Goal: Transaction & Acquisition: Obtain resource

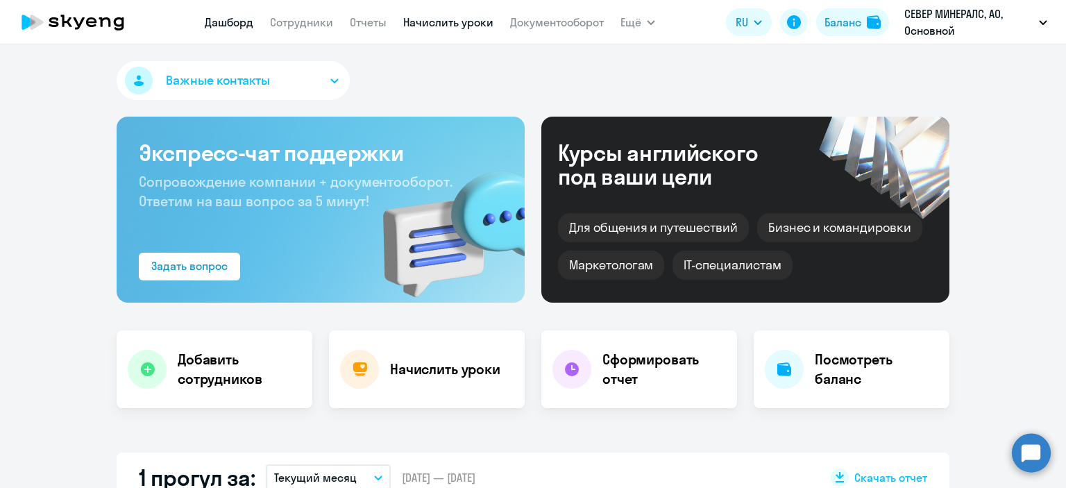
click at [465, 22] on link "Начислить уроки" at bounding box center [448, 22] width 90 height 14
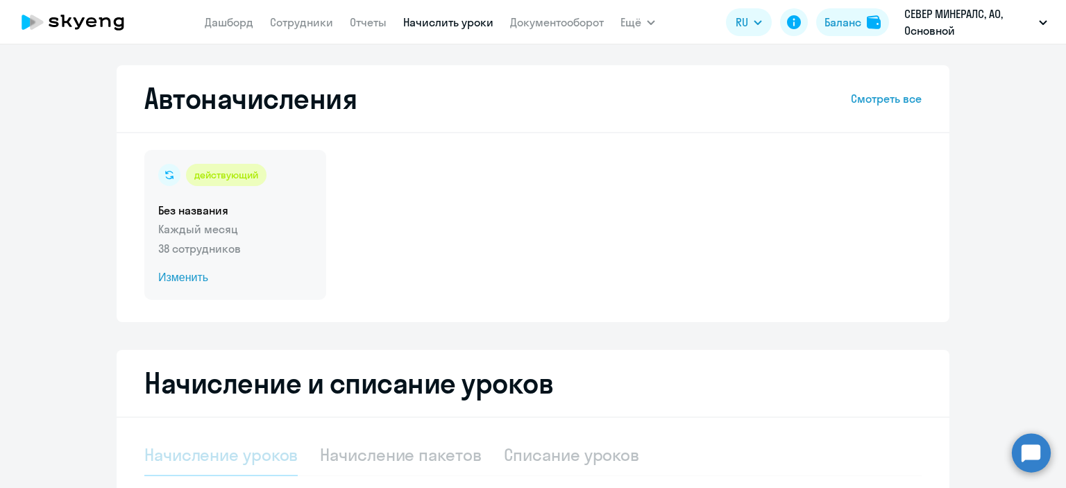
select select "10"
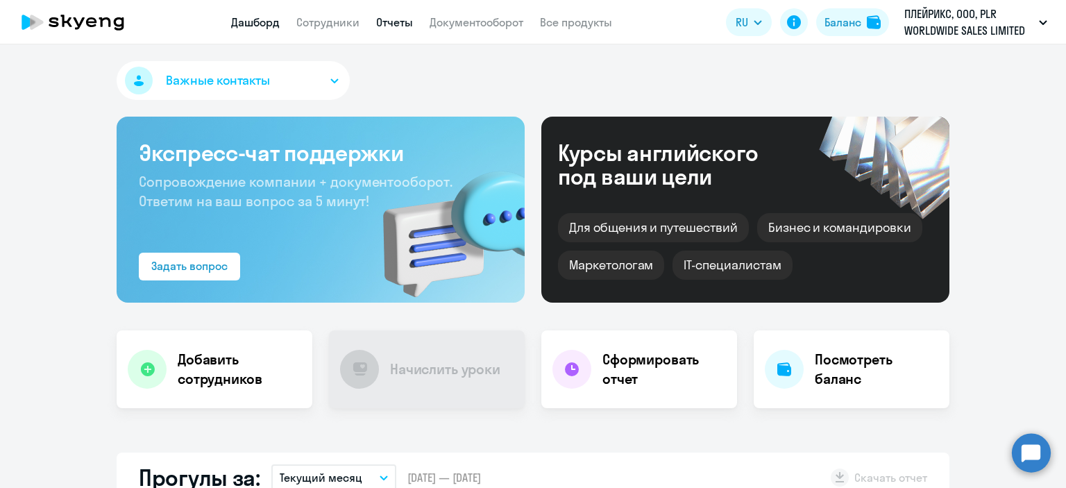
click at [383, 22] on link "Отчеты" at bounding box center [394, 22] width 37 height 14
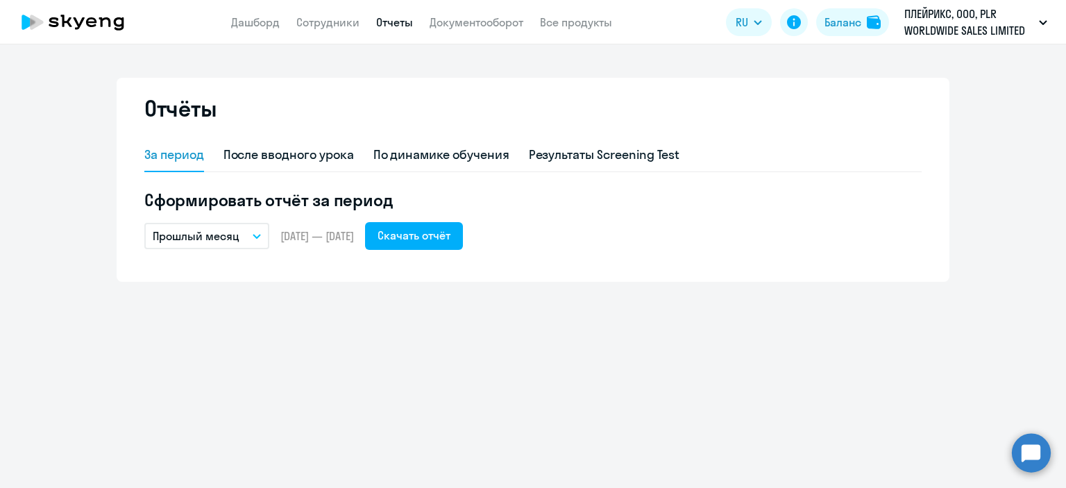
drag, startPoint x: 247, startPoint y: 231, endPoint x: 222, endPoint y: 249, distance: 30.8
click at [245, 232] on button "Прошлый месяц" at bounding box center [206, 236] width 125 height 26
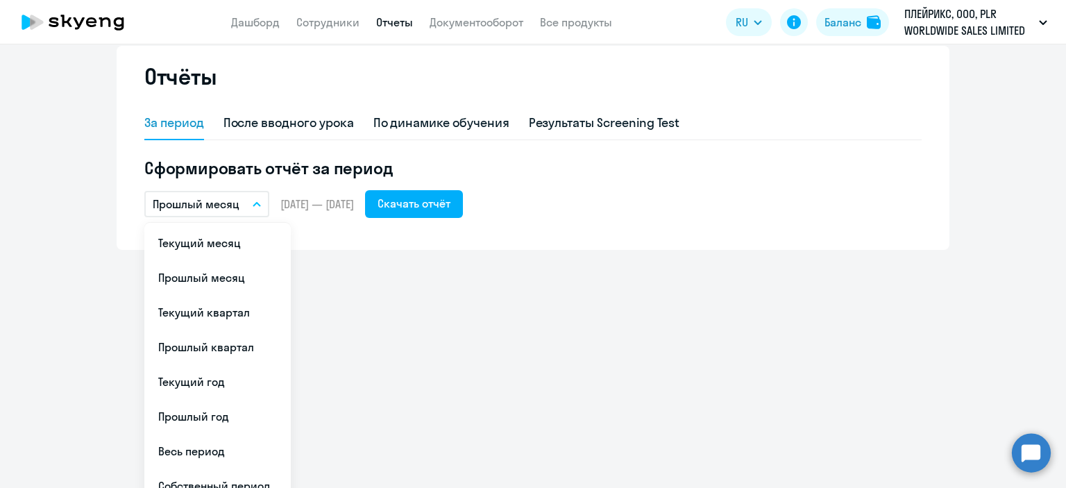
scroll to position [50, 0]
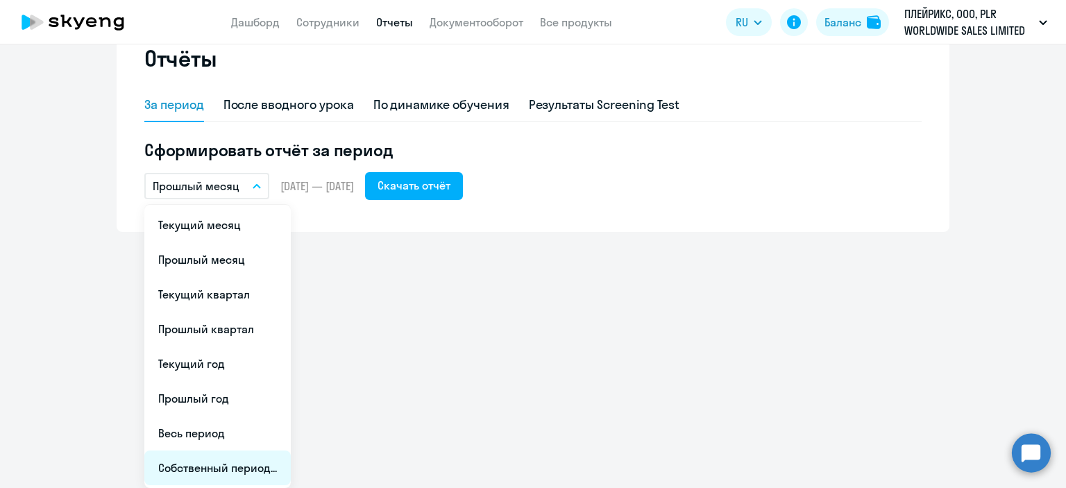
click at [256, 459] on li "Собственный период..." at bounding box center [217, 468] width 146 height 35
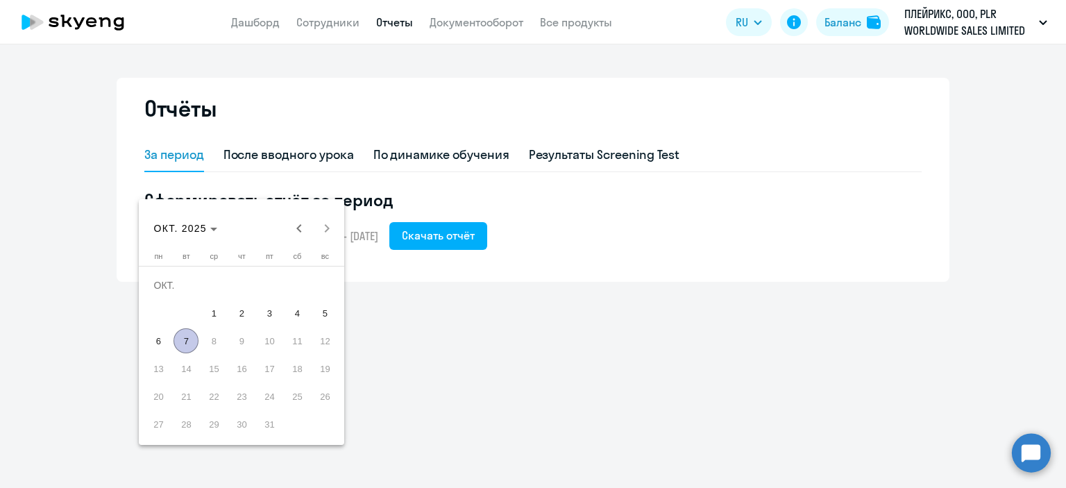
scroll to position [0, 0]
click at [292, 230] on span "Previous month" at bounding box center [299, 229] width 28 height 28
click at [265, 288] on span "1" at bounding box center [269, 285] width 25 height 25
drag, startPoint x: 331, startPoint y: 400, endPoint x: 386, endPoint y: 351, distance: 73.7
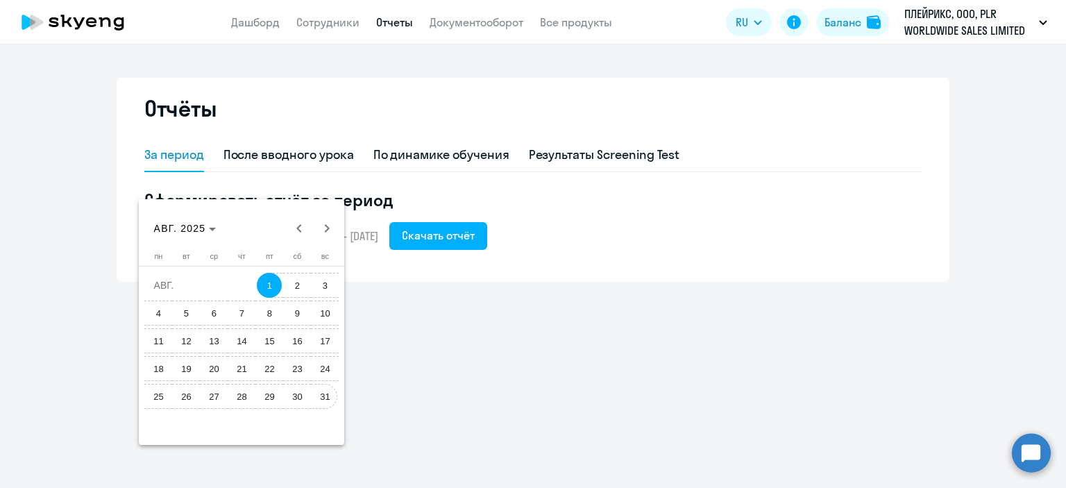
click at [331, 399] on span "31" at bounding box center [324, 396] width 25 height 25
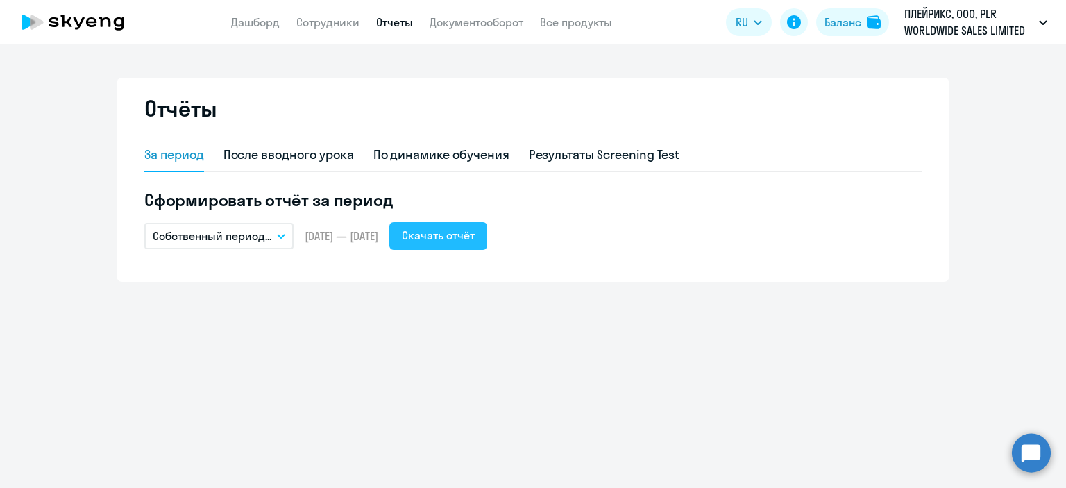
click at [475, 235] on div "Скачать отчёт" at bounding box center [438, 235] width 73 height 17
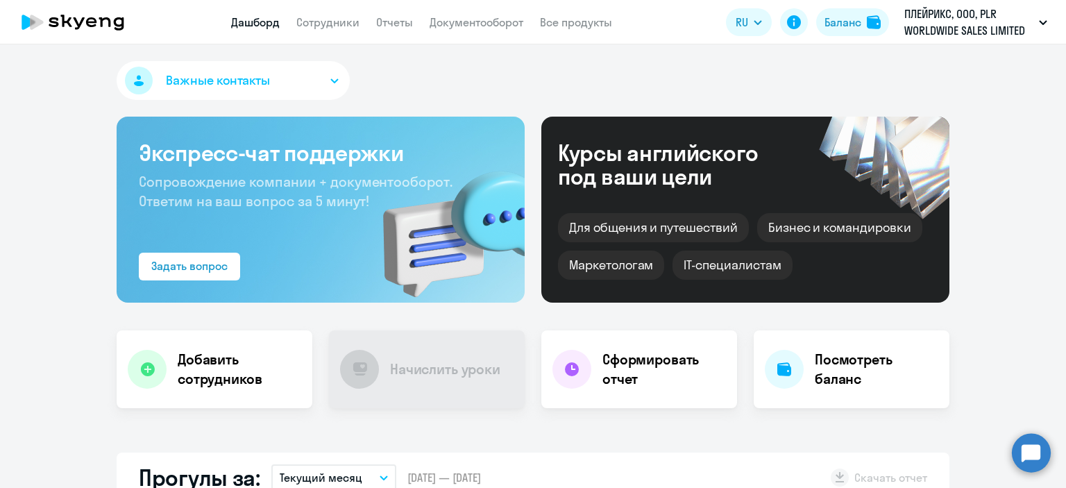
drag, startPoint x: 393, startPoint y: 19, endPoint x: 360, endPoint y: 60, distance: 52.9
click at [393, 19] on link "Отчеты" at bounding box center [394, 22] width 37 height 14
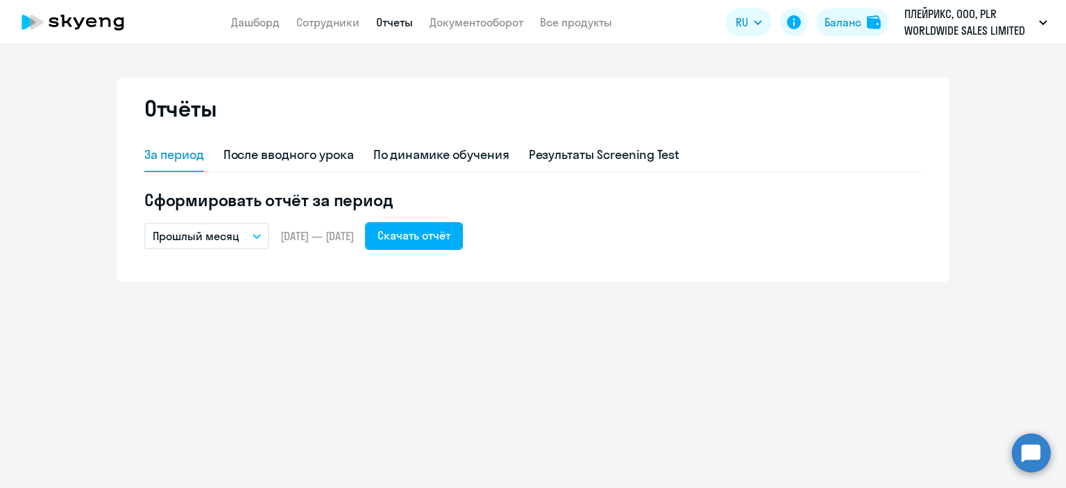
click at [264, 240] on button "Прошлый месяц" at bounding box center [206, 236] width 125 height 26
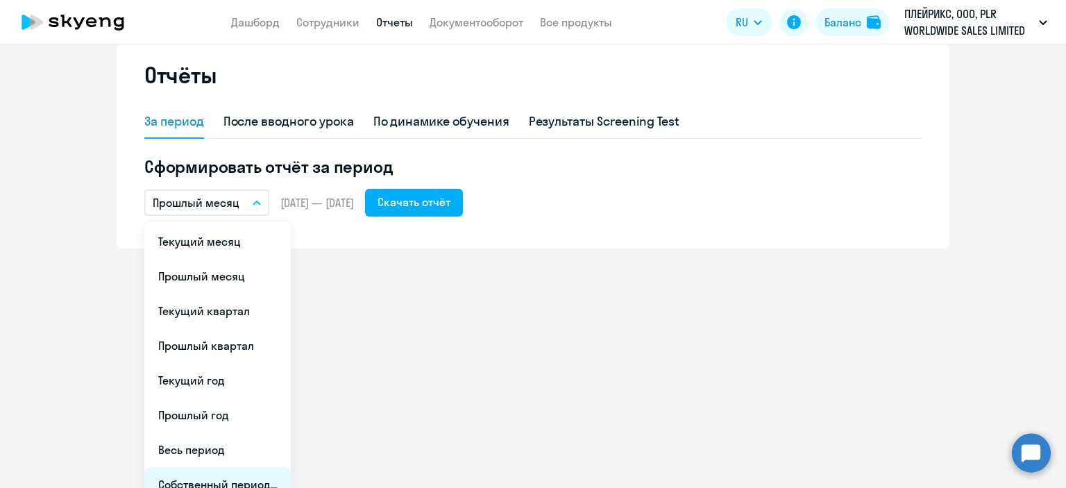
scroll to position [50, 0]
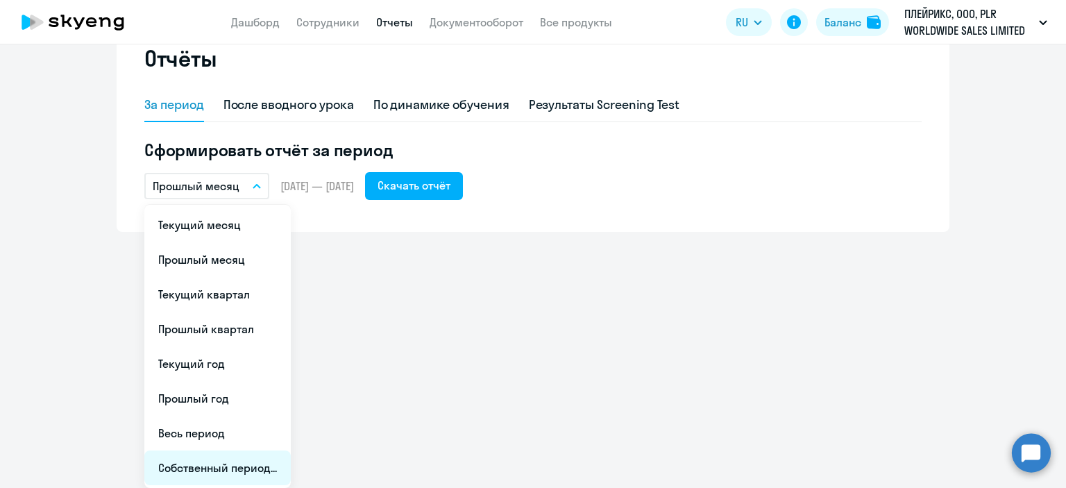
click at [257, 471] on li "Собственный период..." at bounding box center [217, 468] width 146 height 35
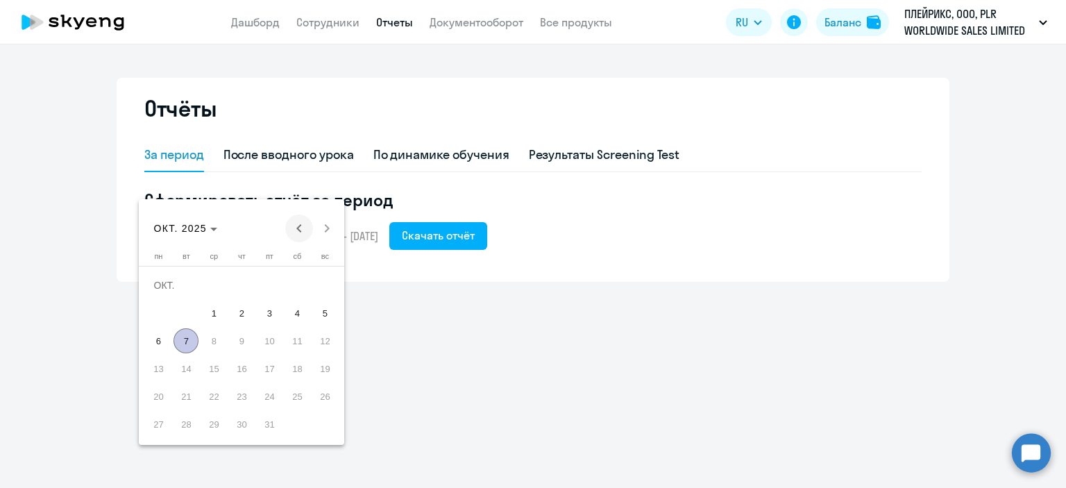
click at [299, 228] on span "Previous month" at bounding box center [299, 229] width 28 height 28
click at [274, 283] on span "1" at bounding box center [269, 285] width 25 height 25
click at [320, 399] on span "31" at bounding box center [324, 396] width 25 height 25
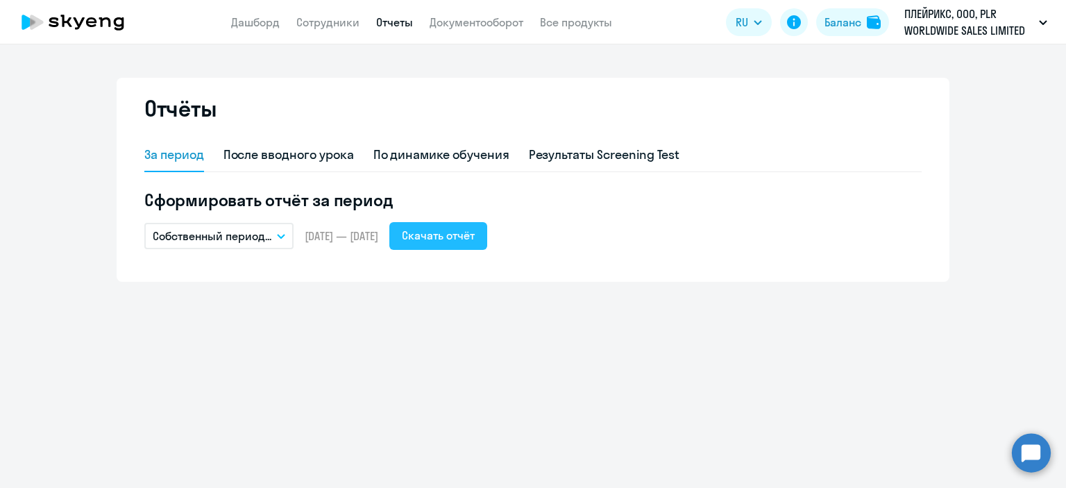
click at [487, 238] on button "Скачать отчёт" at bounding box center [438, 236] width 98 height 28
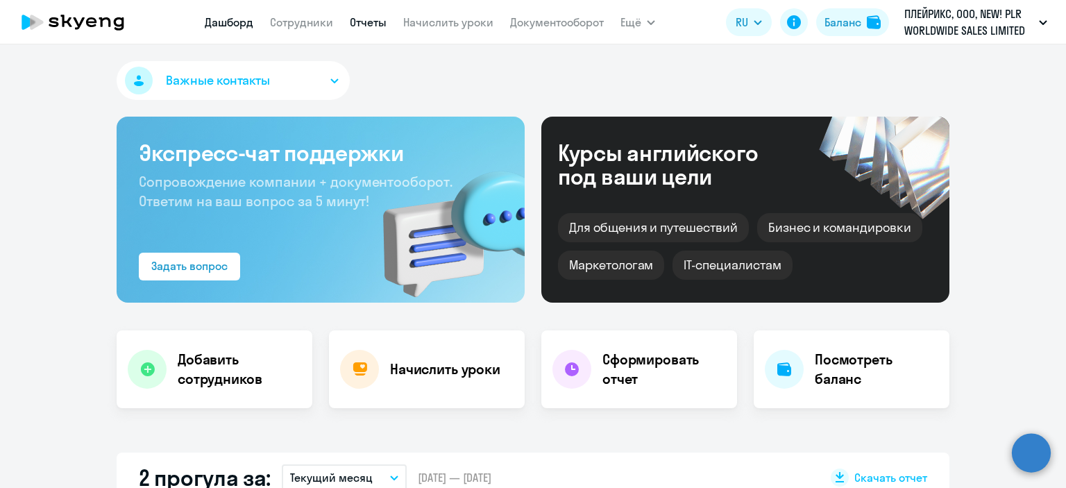
click at [375, 22] on link "Отчеты" at bounding box center [368, 22] width 37 height 14
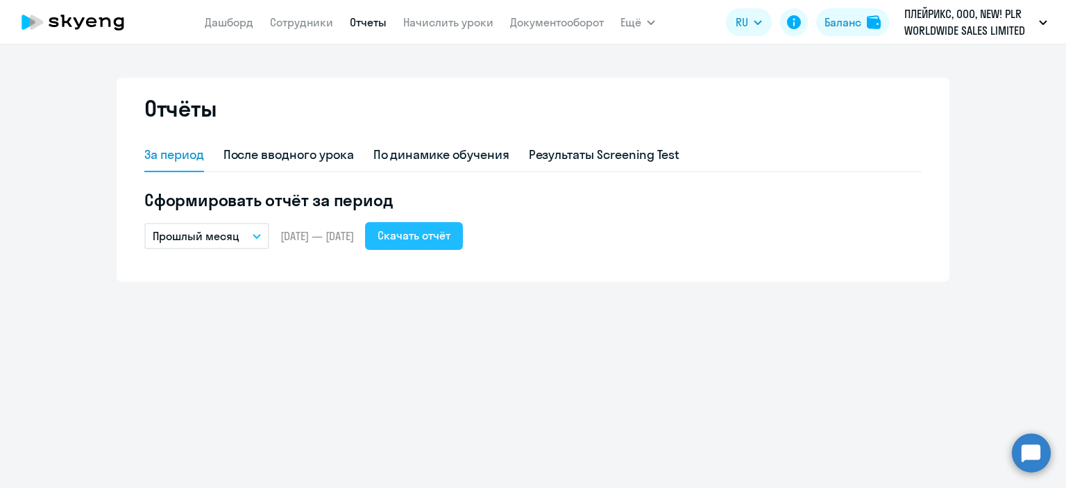
click at [451, 228] on div "Скачать отчёт" at bounding box center [414, 235] width 73 height 17
click at [432, 237] on div "Скачать отчёт" at bounding box center [414, 235] width 73 height 17
click at [435, 230] on div "Скачать отчёт" at bounding box center [414, 235] width 73 height 17
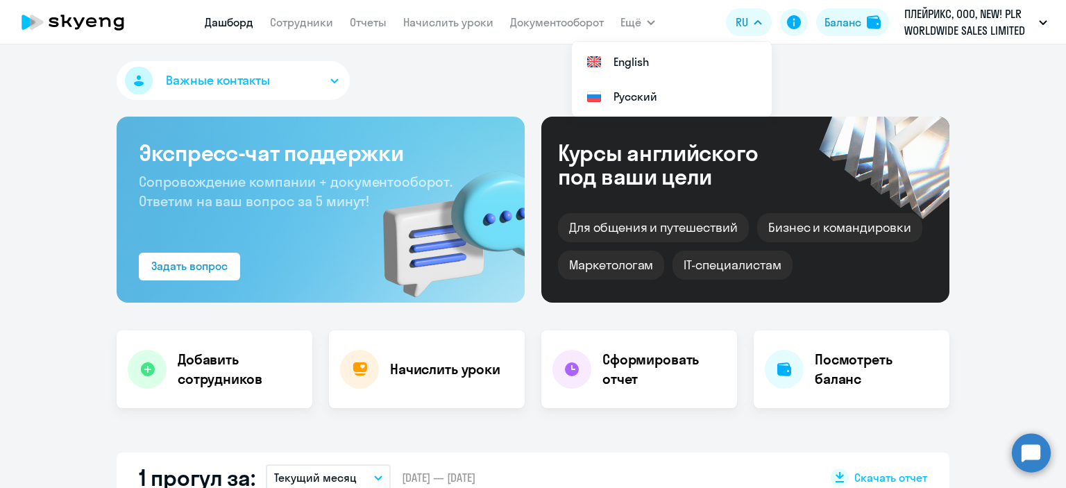
select select "30"
click at [365, 19] on link "Отчеты" at bounding box center [368, 22] width 37 height 14
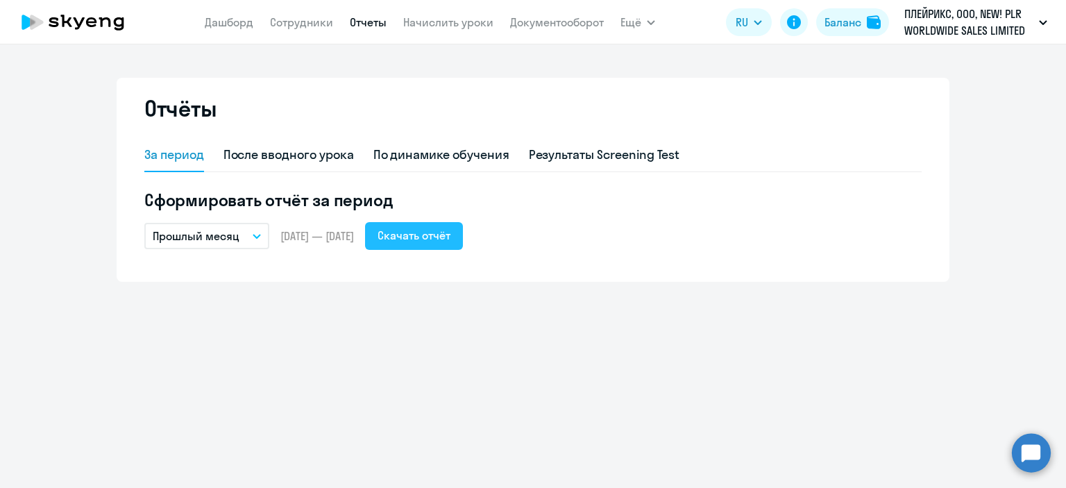
click at [451, 241] on div "Скачать отчёт" at bounding box center [414, 235] width 73 height 17
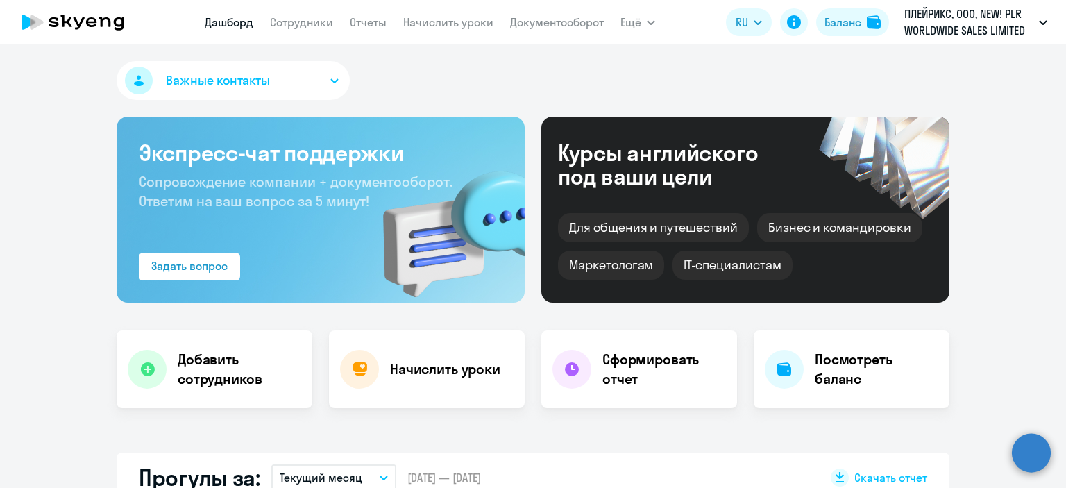
select select "30"
drag, startPoint x: 367, startPoint y: 26, endPoint x: 363, endPoint y: 35, distance: 9.3
click at [367, 27] on link "Отчеты" at bounding box center [368, 22] width 37 height 14
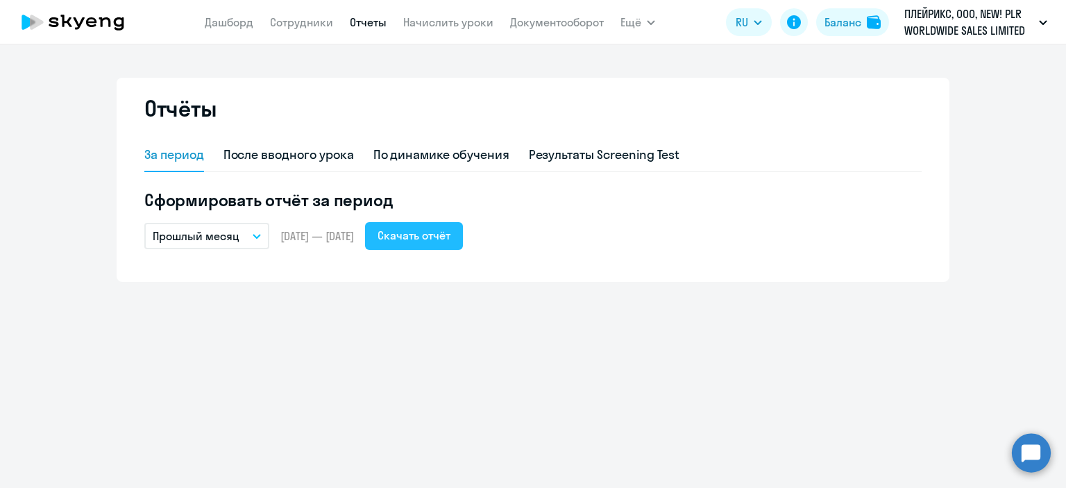
click at [451, 237] on div "Скачать отчёт" at bounding box center [414, 235] width 73 height 17
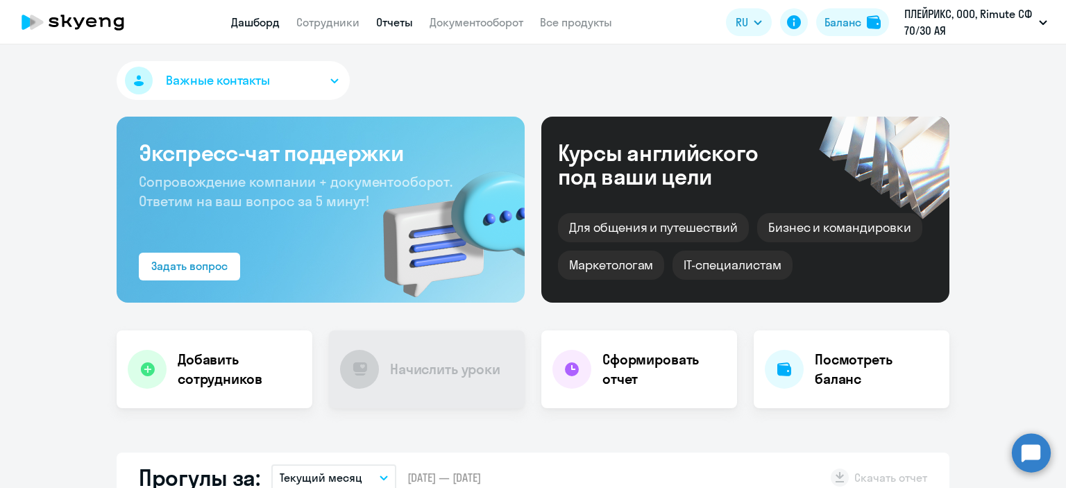
click at [403, 24] on link "Отчеты" at bounding box center [394, 22] width 37 height 14
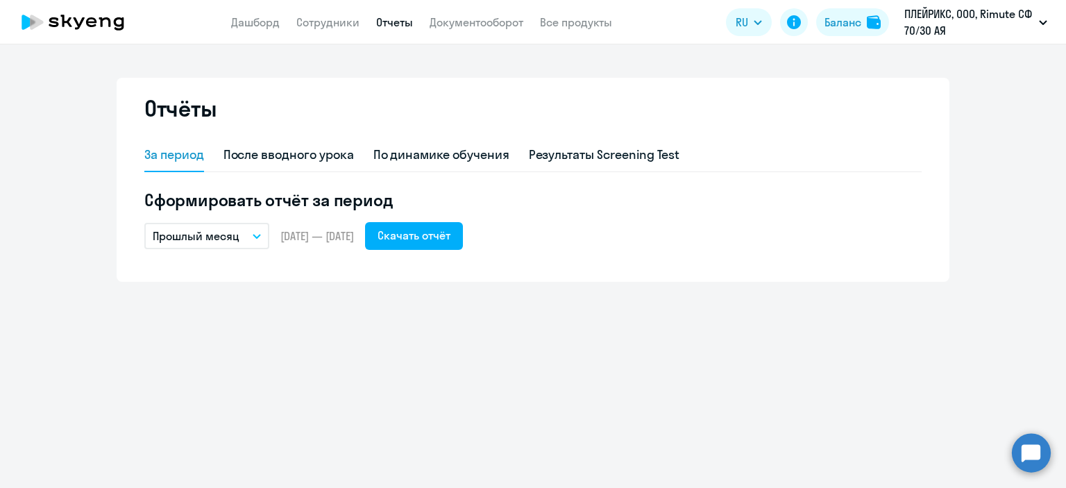
click at [253, 238] on button "Прошлый месяц" at bounding box center [206, 236] width 125 height 26
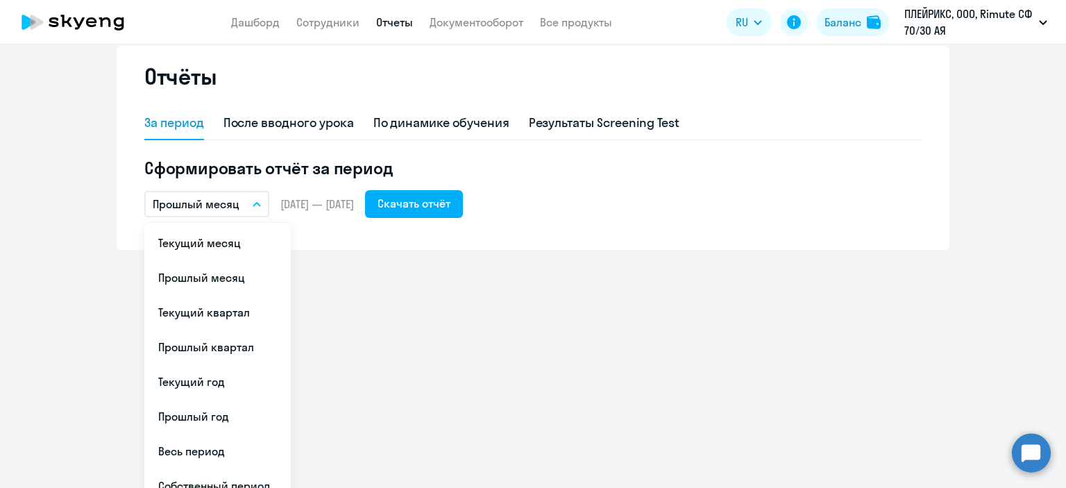
scroll to position [50, 0]
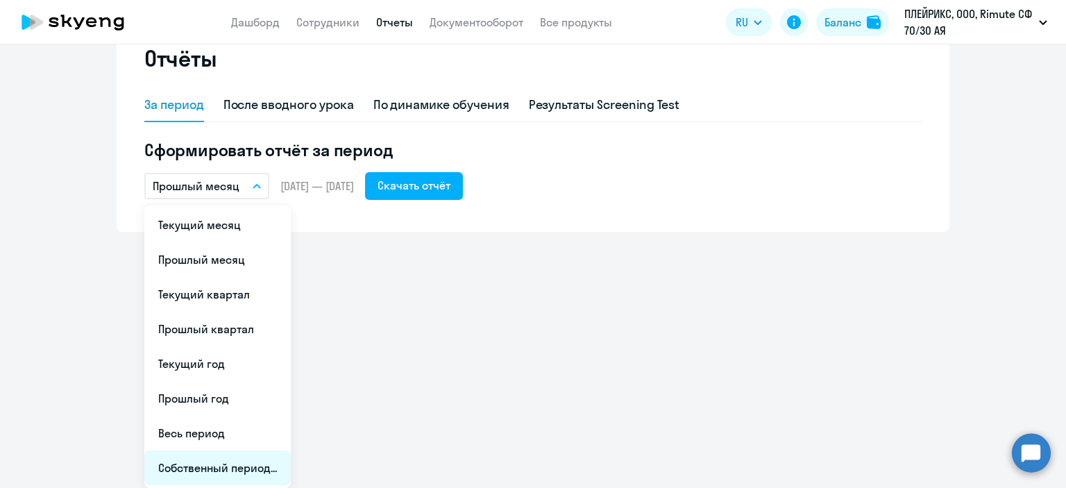
click at [197, 464] on li "Собственный период..." at bounding box center [217, 468] width 146 height 35
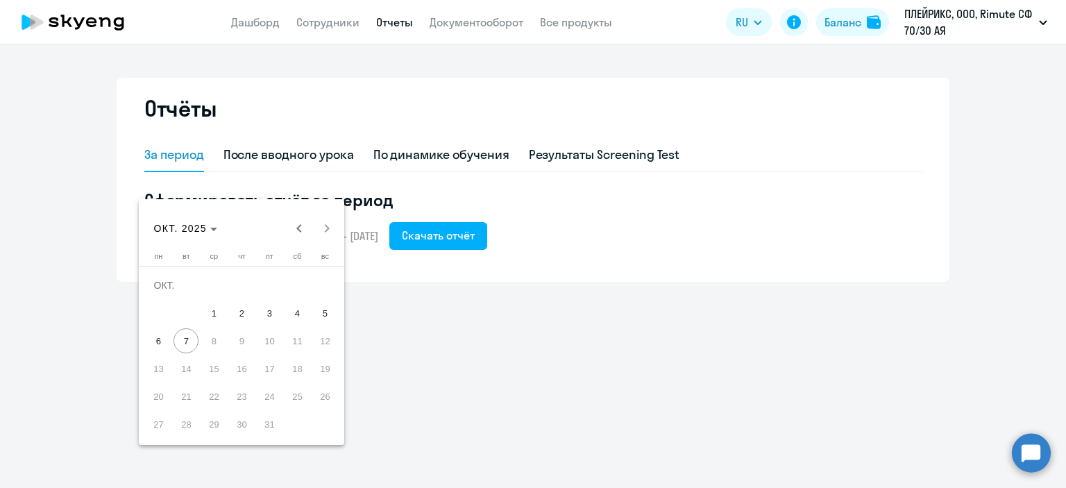
scroll to position [0, 0]
click at [298, 221] on span "Previous month" at bounding box center [299, 229] width 28 height 28
click at [299, 221] on span "Previous month" at bounding box center [299, 229] width 28 height 28
click at [262, 283] on span "1" at bounding box center [269, 285] width 25 height 25
click at [319, 394] on span "31" at bounding box center [324, 396] width 25 height 25
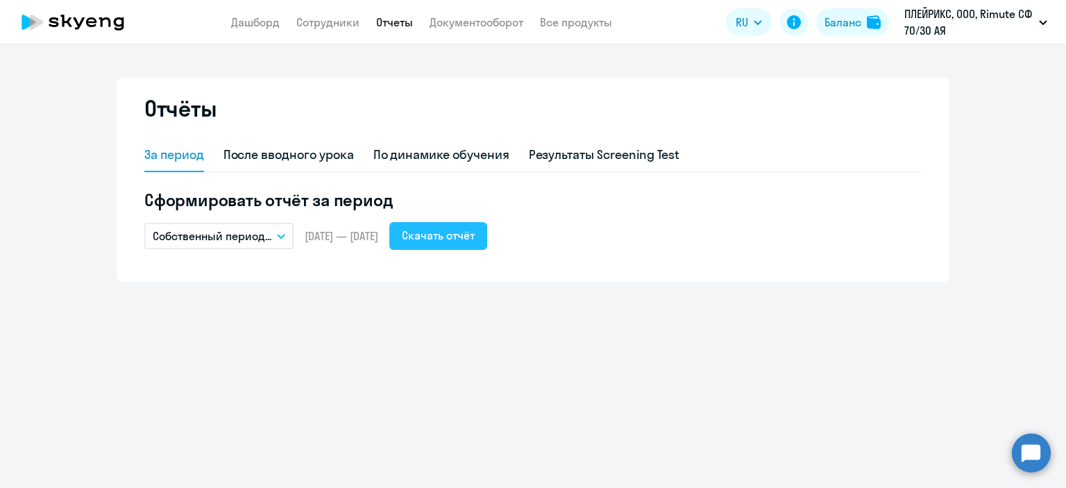
click at [475, 238] on div "Скачать отчёт" at bounding box center [438, 235] width 73 height 17
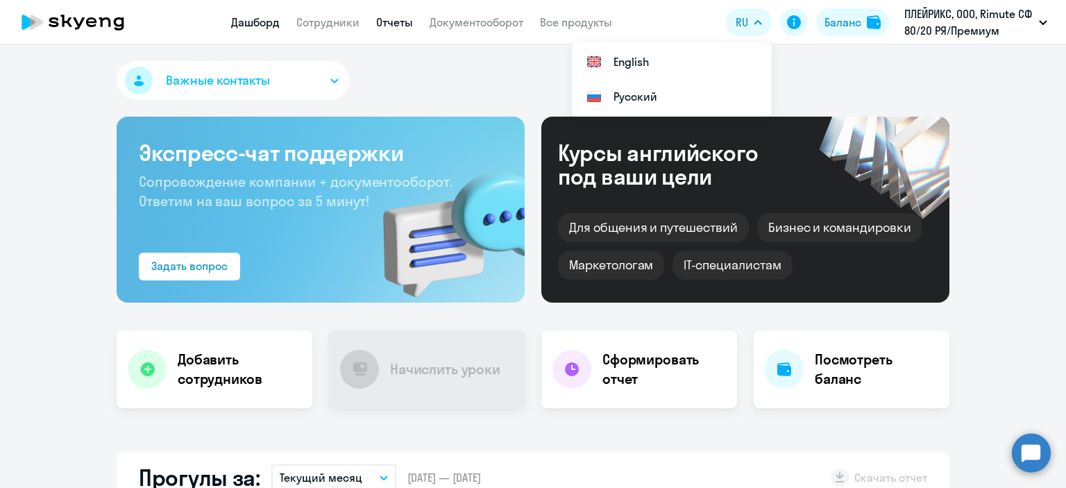
click at [387, 24] on link "Отчеты" at bounding box center [394, 22] width 37 height 14
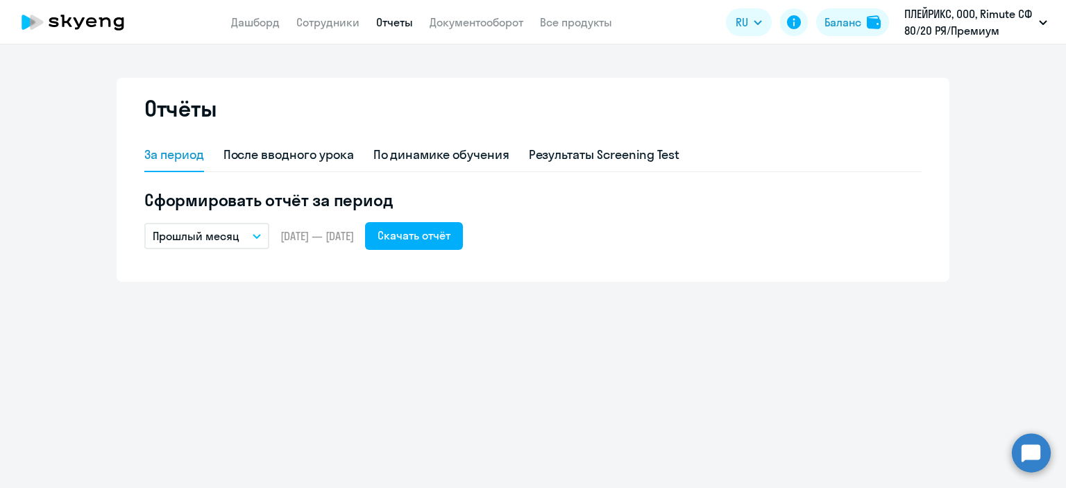
click at [262, 243] on button "Прошлый месяц" at bounding box center [206, 236] width 125 height 26
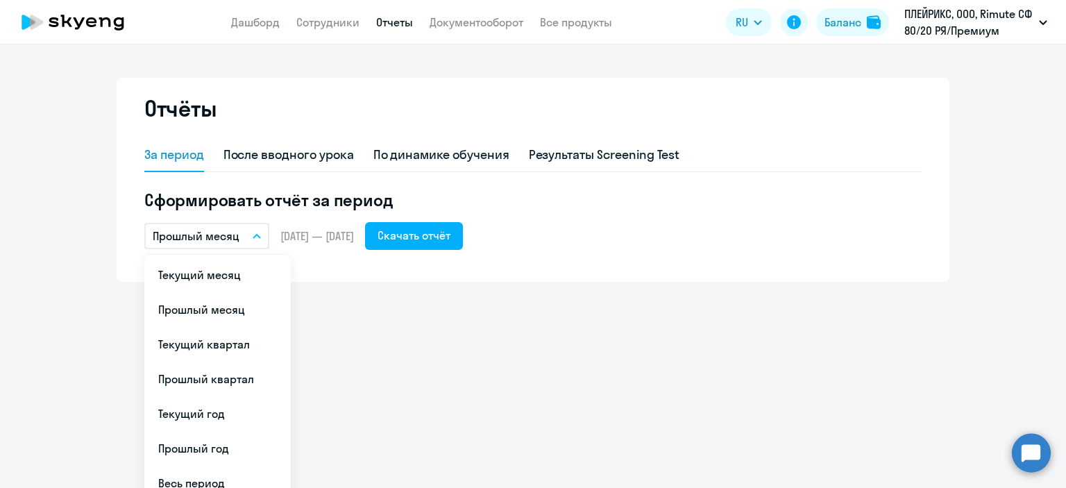
scroll to position [50, 0]
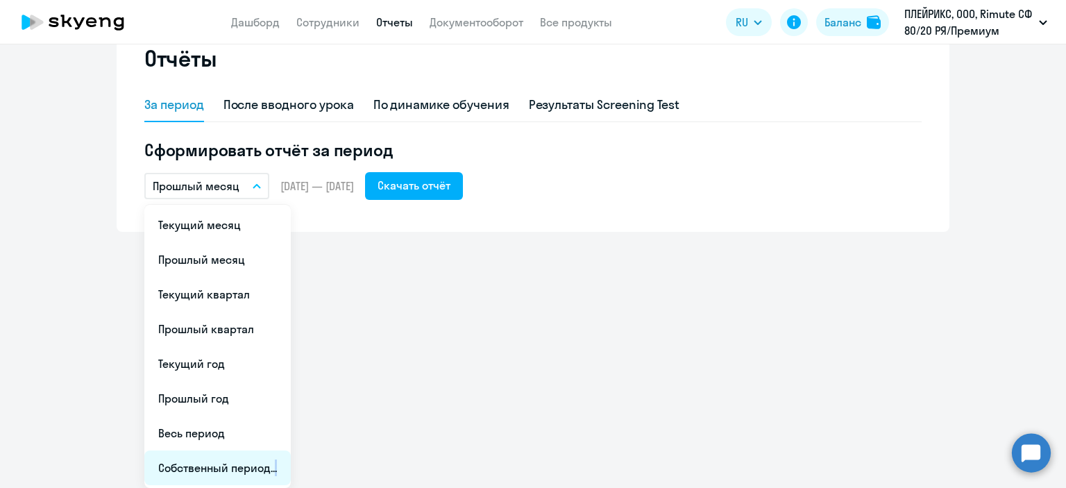
click at [269, 461] on li "Собственный период..." at bounding box center [217, 468] width 146 height 35
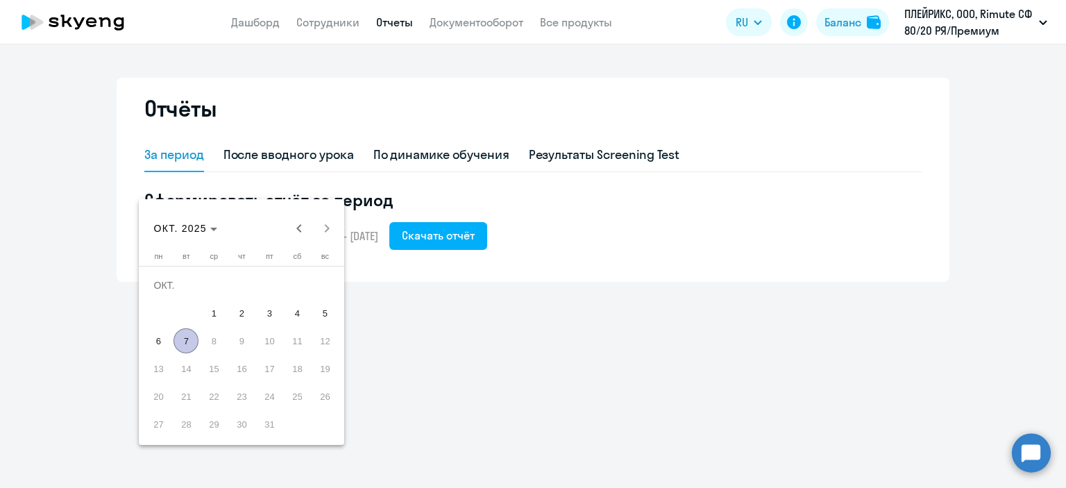
scroll to position [0, 0]
click at [296, 228] on span "Previous month" at bounding box center [299, 229] width 28 height 28
drag, startPoint x: 265, startPoint y: 283, endPoint x: 280, endPoint y: 344, distance: 63.8
click at [265, 283] on span "1" at bounding box center [269, 285] width 25 height 25
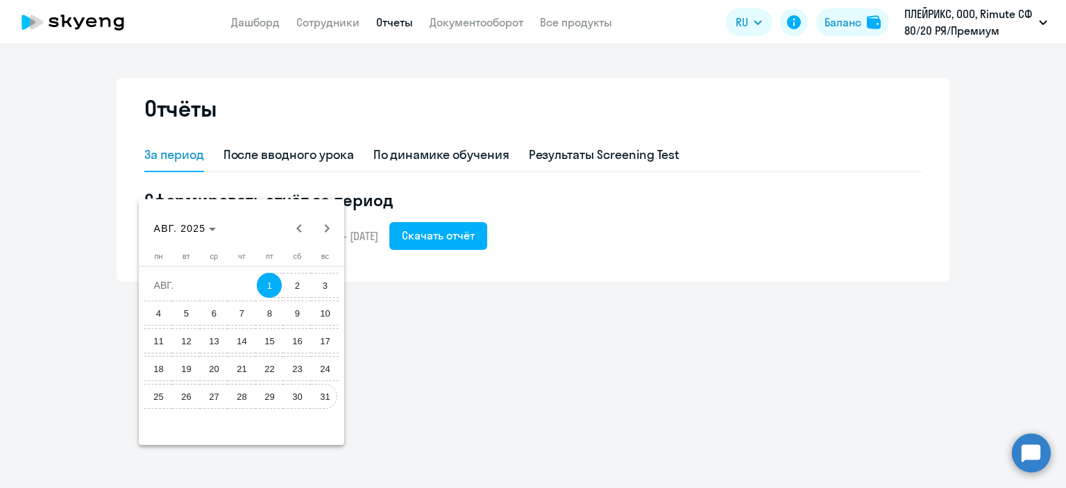
click at [323, 401] on span "31" at bounding box center [324, 396] width 25 height 25
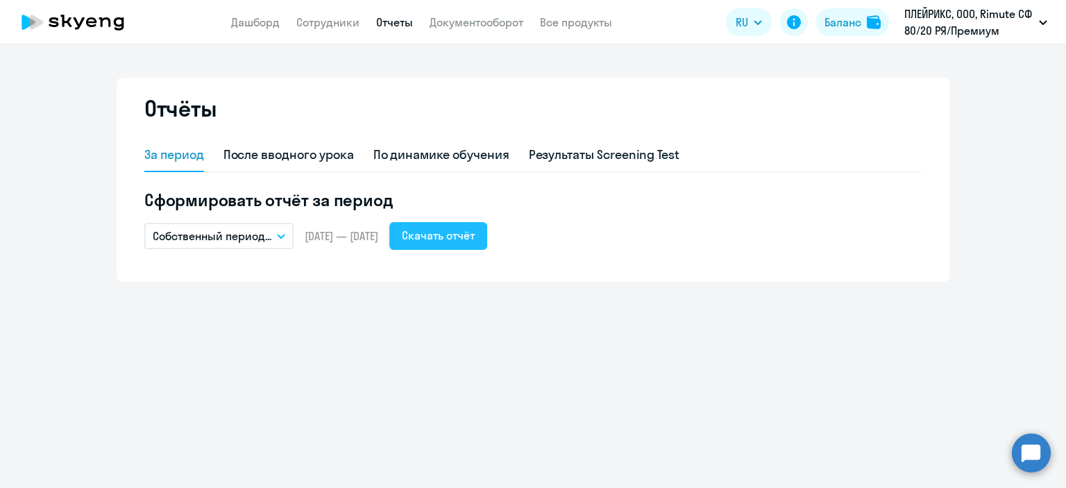
click at [475, 229] on div "Скачать отчёт" at bounding box center [438, 235] width 73 height 17
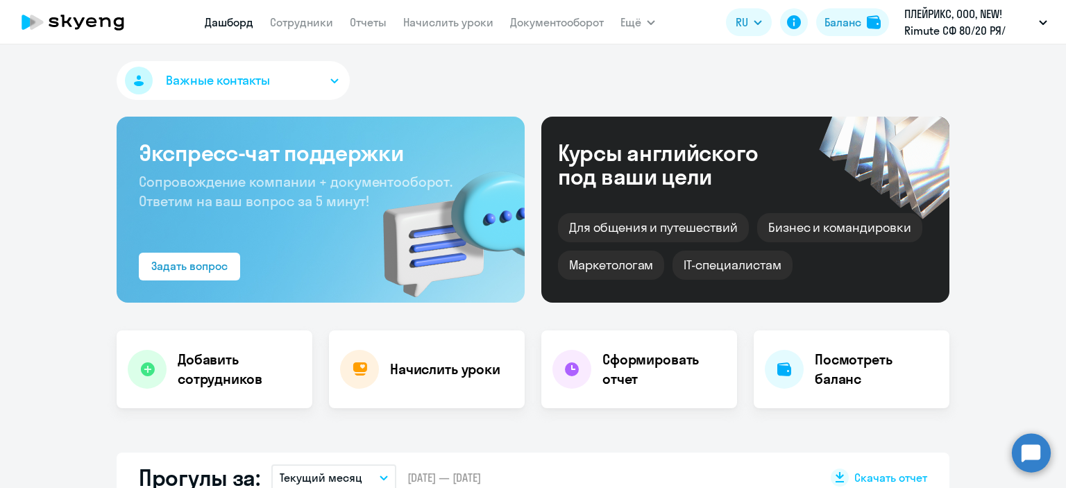
select select "30"
click at [360, 27] on link "Отчеты" at bounding box center [368, 22] width 37 height 14
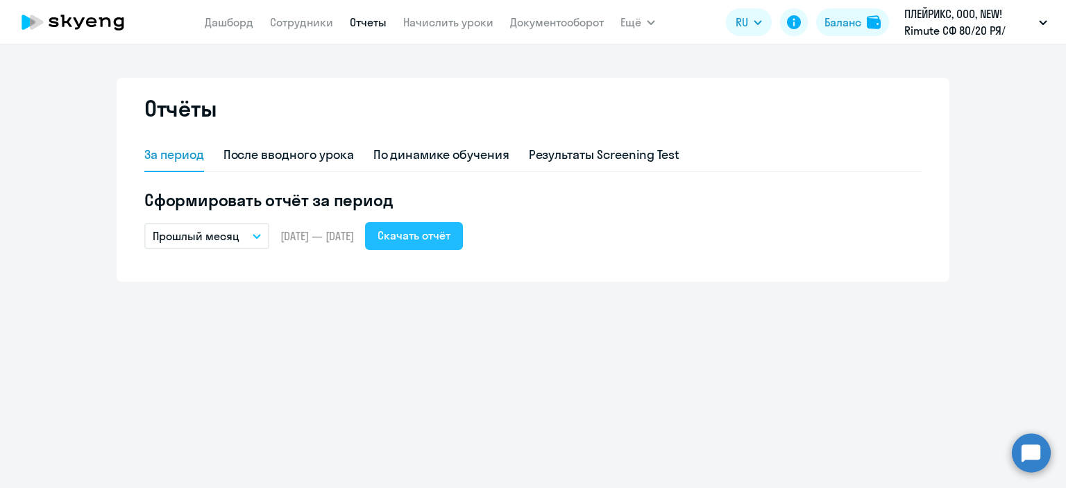
click at [451, 235] on div "Скачать отчёт" at bounding box center [414, 235] width 73 height 17
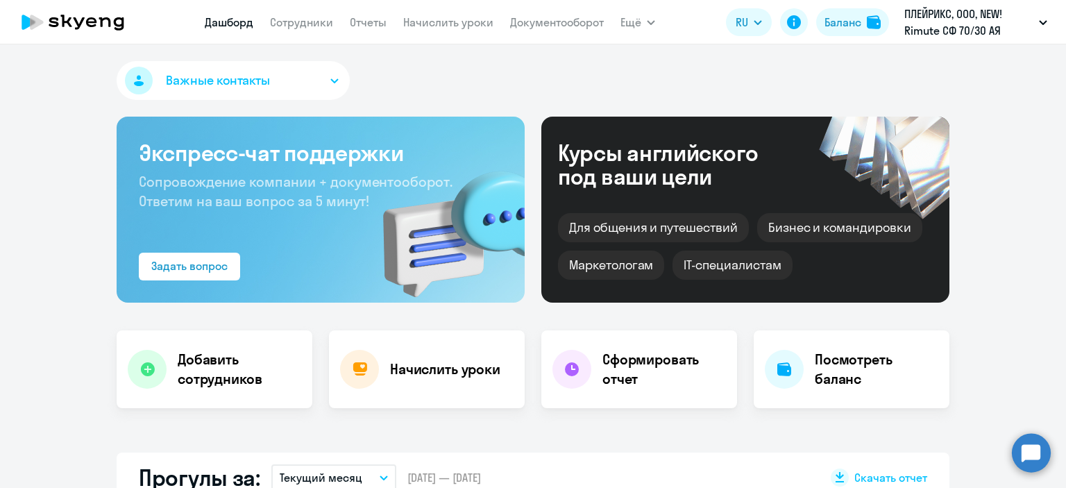
select select "30"
click at [369, 19] on link "Отчеты" at bounding box center [368, 22] width 37 height 14
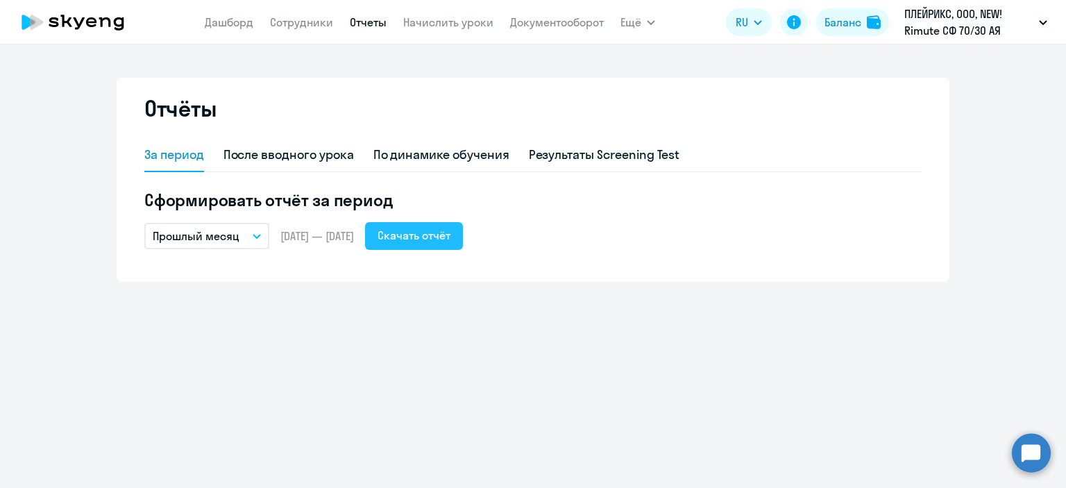
click at [449, 233] on div "Скачать отчёт" at bounding box center [414, 235] width 73 height 17
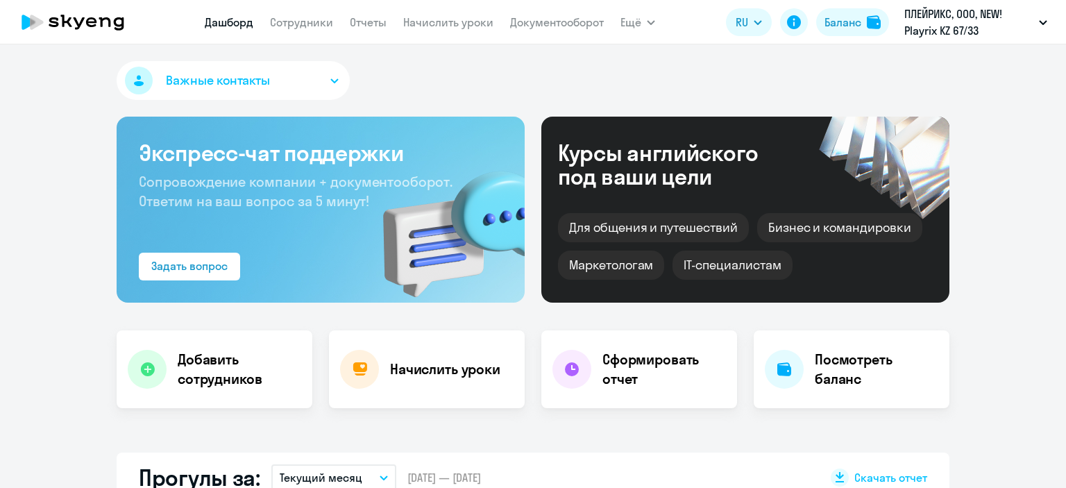
select select "30"
click at [376, 25] on link "Отчеты" at bounding box center [368, 22] width 37 height 14
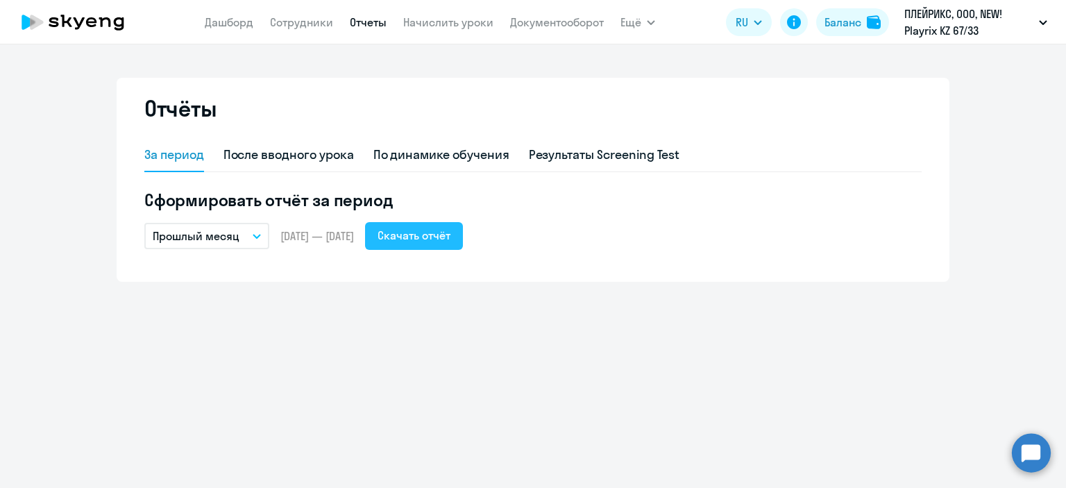
click at [428, 234] on div "Скачать отчёт" at bounding box center [414, 235] width 73 height 17
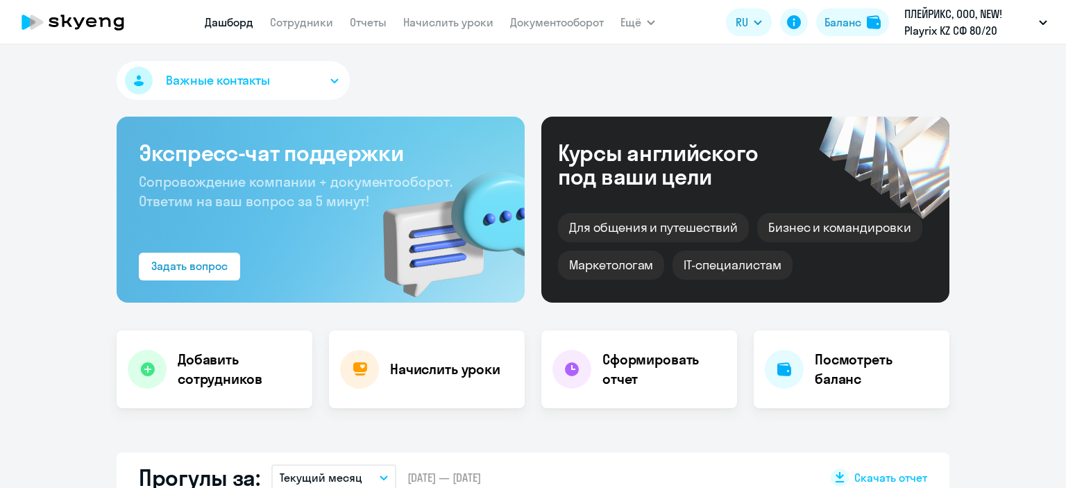
select select "30"
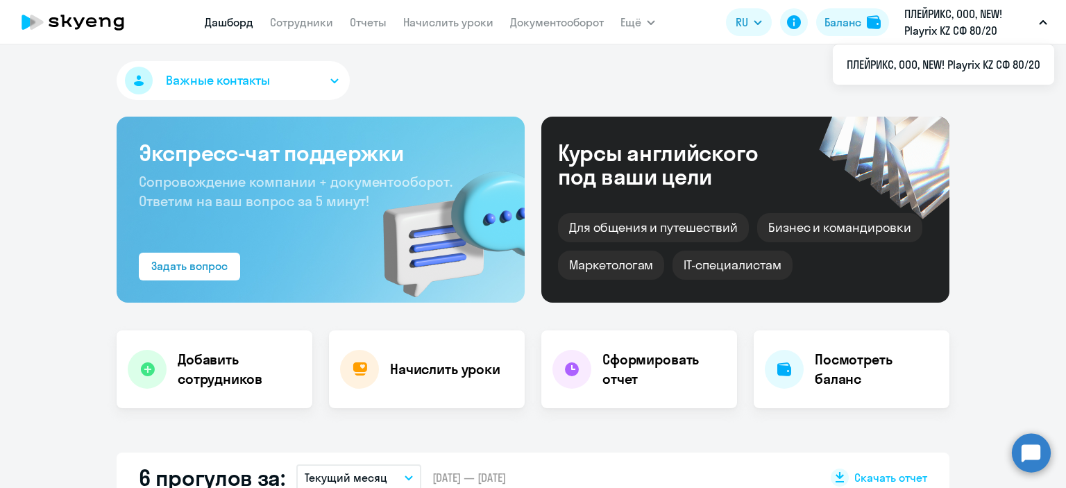
drag, startPoint x: 364, startPoint y: 23, endPoint x: 350, endPoint y: 41, distance: 22.8
click at [364, 24] on link "Отчеты" at bounding box center [368, 22] width 37 height 14
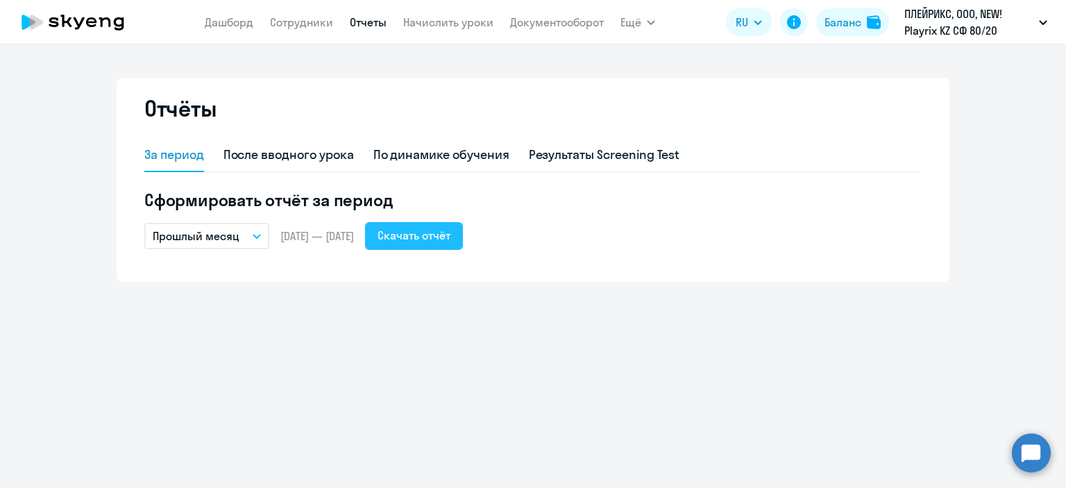
click at [451, 237] on div "Скачать отчёт" at bounding box center [414, 235] width 73 height 17
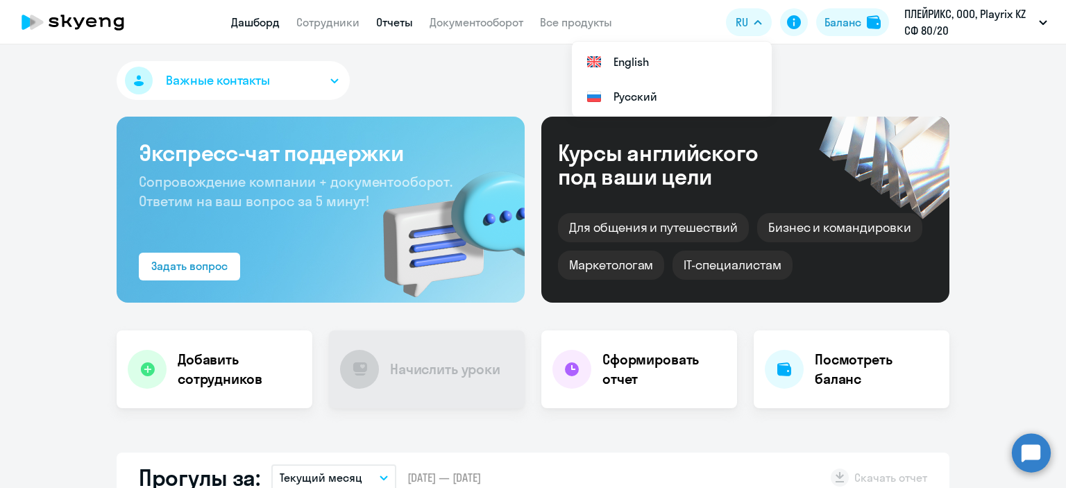
click at [405, 25] on link "Отчеты" at bounding box center [394, 22] width 37 height 14
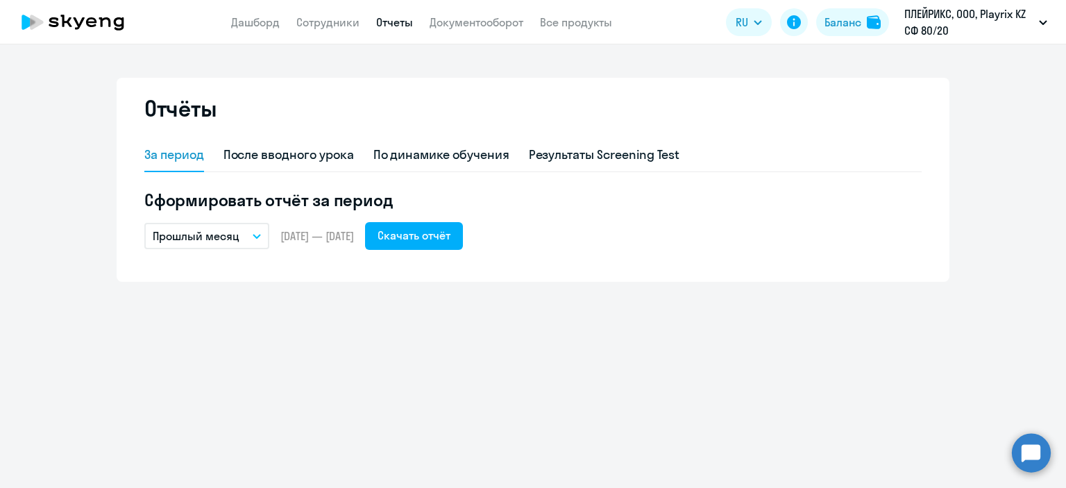
click at [263, 235] on button "Прошлый месяц" at bounding box center [206, 236] width 125 height 26
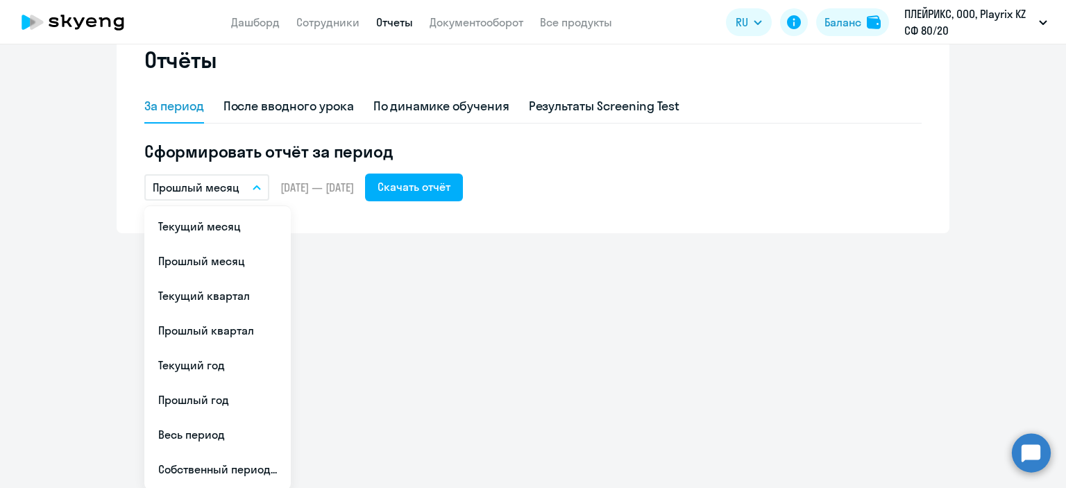
scroll to position [50, 0]
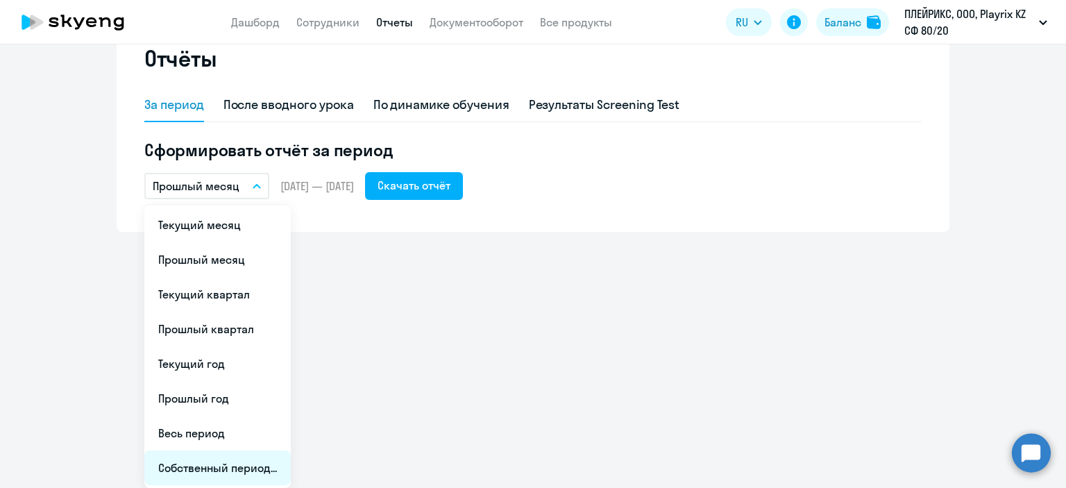
click at [262, 473] on li "Собственный период..." at bounding box center [217, 468] width 146 height 35
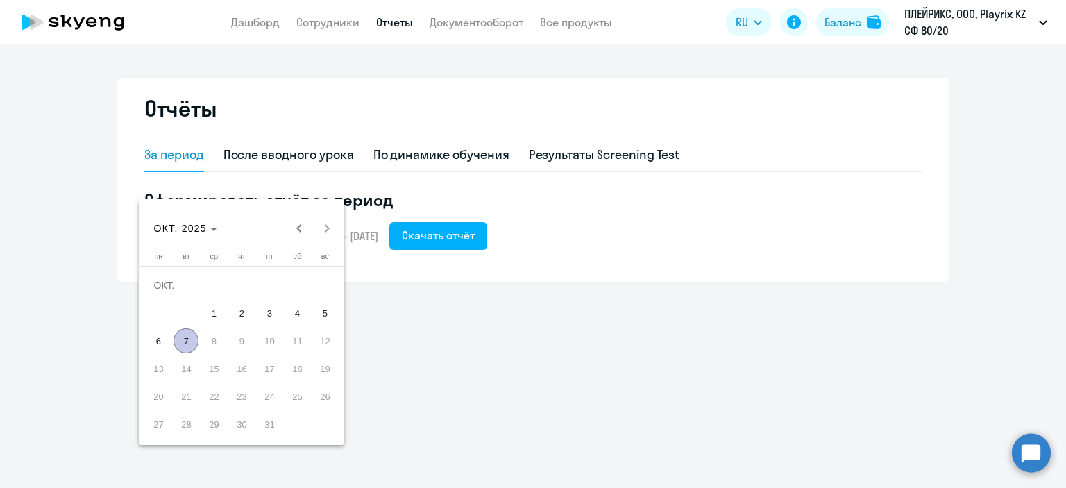
scroll to position [0, 0]
click at [294, 226] on span "Previous month" at bounding box center [299, 229] width 28 height 28
drag, startPoint x: 294, startPoint y: 226, endPoint x: 272, endPoint y: 247, distance: 30.9
click at [294, 227] on span "Previous month" at bounding box center [299, 229] width 28 height 28
click at [264, 285] on span "1" at bounding box center [269, 285] width 25 height 25
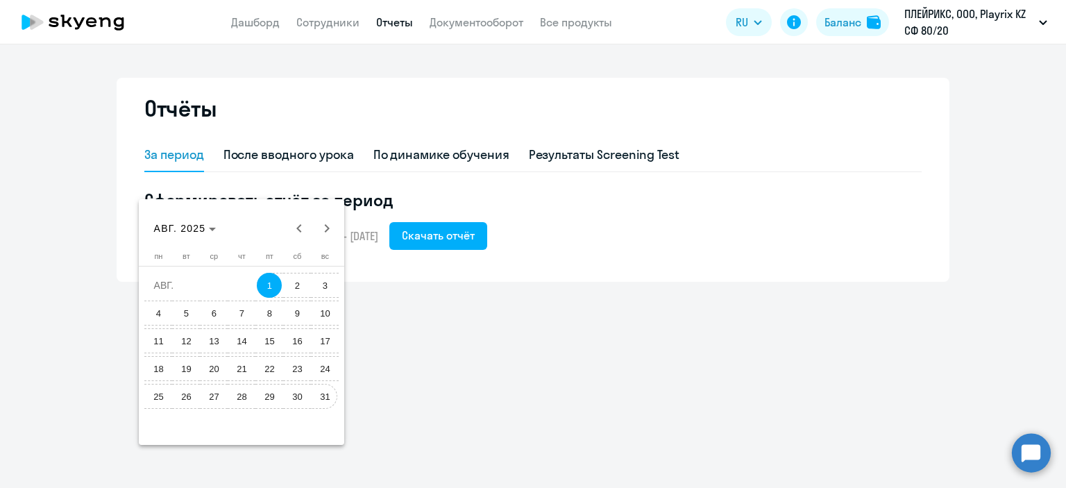
drag, startPoint x: 324, startPoint y: 400, endPoint x: 337, endPoint y: 392, distance: 15.0
click at [326, 397] on span "31" at bounding box center [324, 396] width 25 height 25
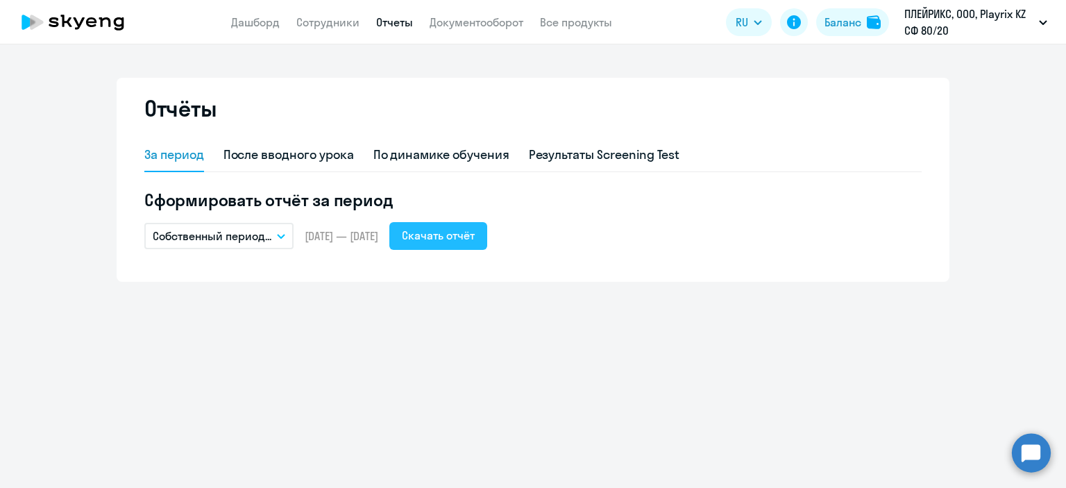
click at [472, 233] on div "Скачать отчёт" at bounding box center [438, 235] width 73 height 17
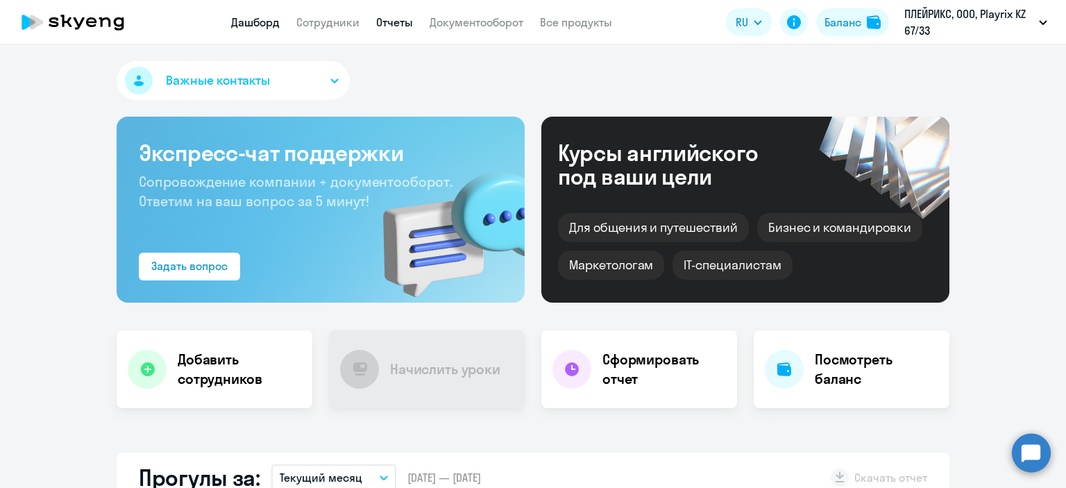
click at [385, 20] on link "Отчеты" at bounding box center [394, 22] width 37 height 14
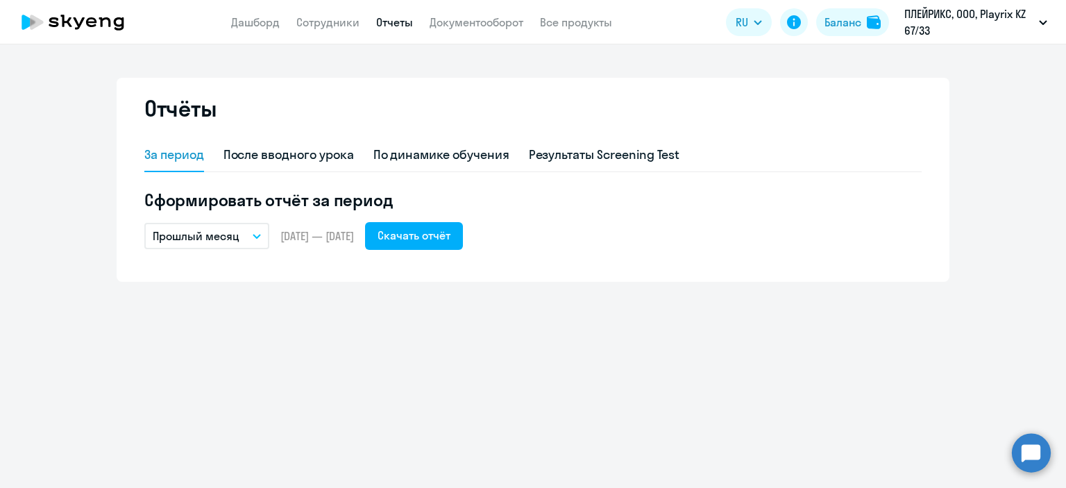
click at [247, 235] on button "Прошлый месяц" at bounding box center [206, 236] width 125 height 26
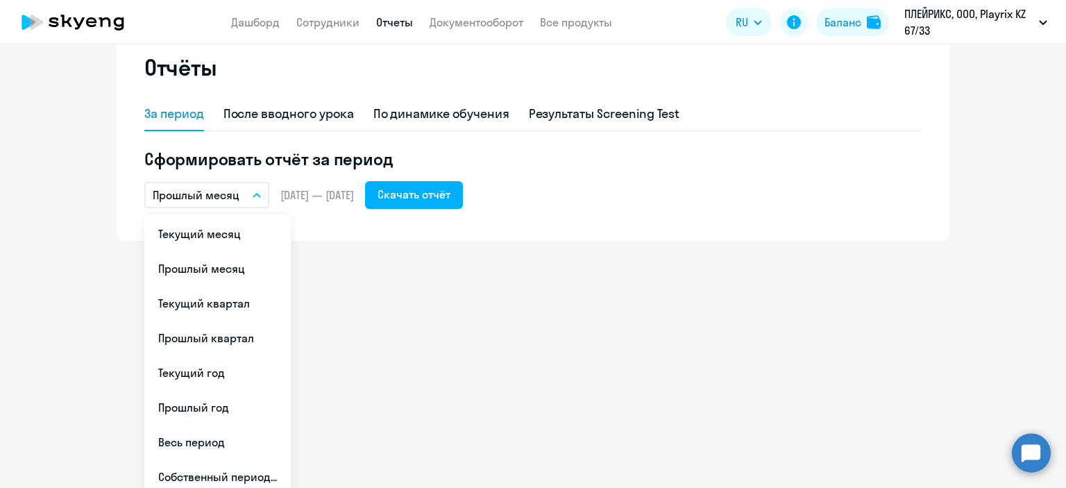
scroll to position [50, 0]
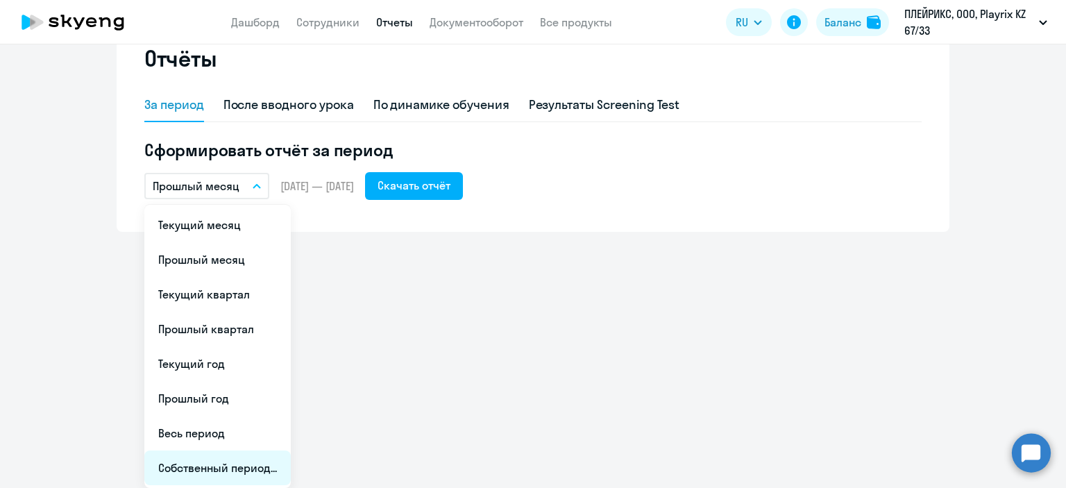
click at [271, 469] on li "Собственный период..." at bounding box center [217, 468] width 146 height 35
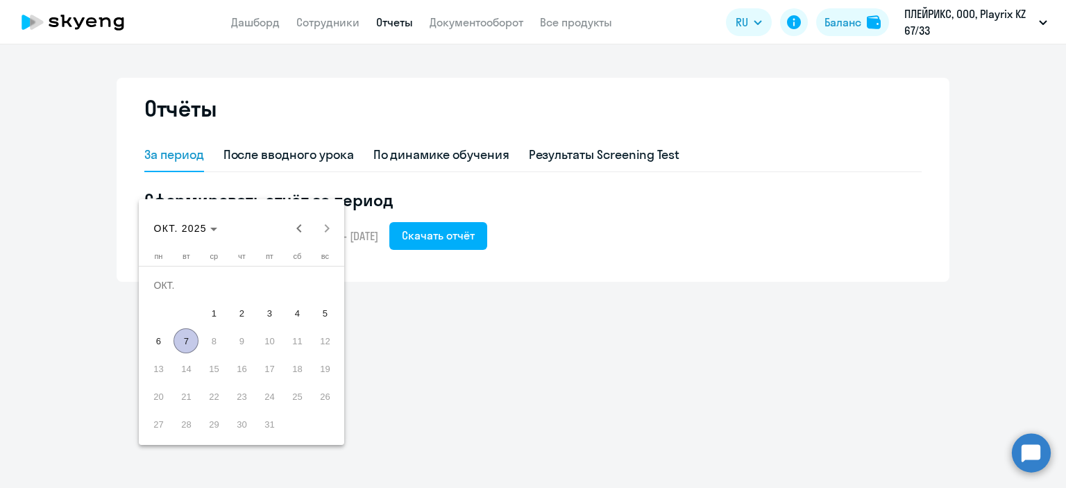
scroll to position [0, 0]
click at [297, 231] on span "Previous month" at bounding box center [299, 229] width 28 height 28
click at [267, 280] on span "1" at bounding box center [269, 285] width 25 height 25
click at [330, 392] on span "31" at bounding box center [324, 396] width 25 height 25
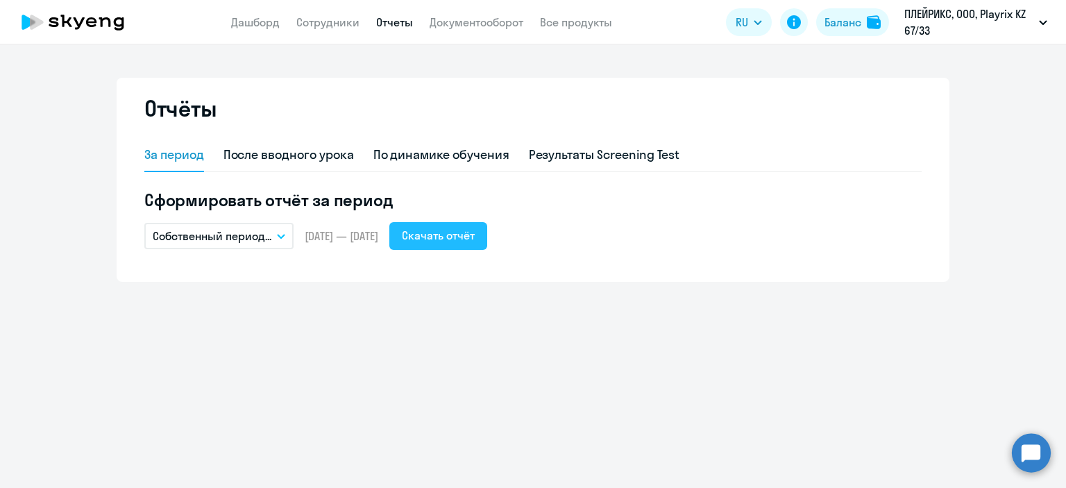
click at [473, 238] on div "Скачать отчёт" at bounding box center [438, 235] width 73 height 17
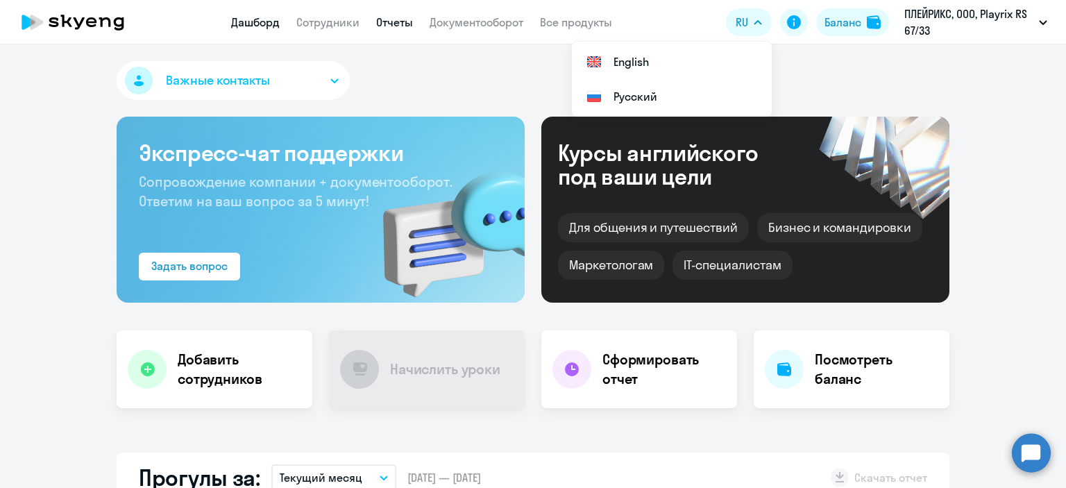
click at [386, 24] on link "Отчеты" at bounding box center [394, 22] width 37 height 14
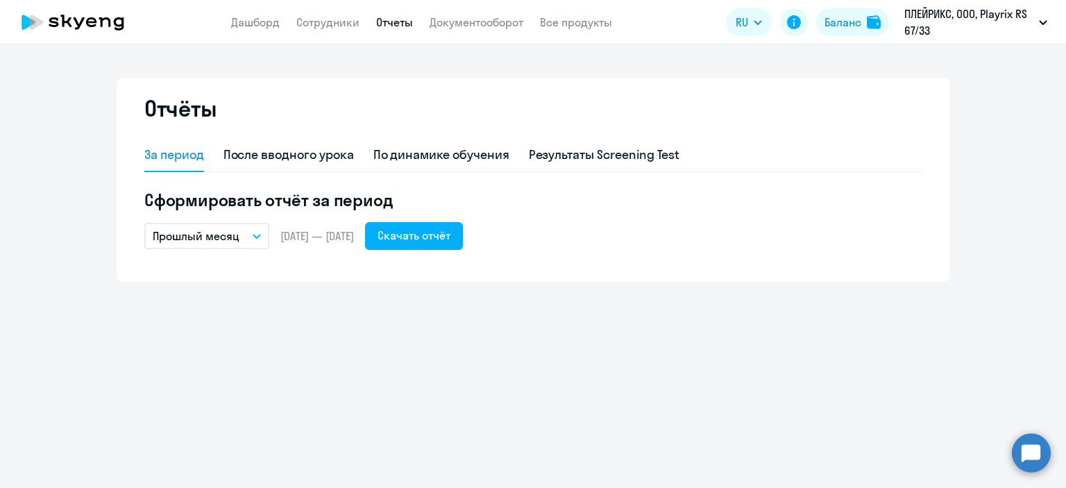
click at [255, 238] on icon "button" at bounding box center [257, 236] width 8 height 5
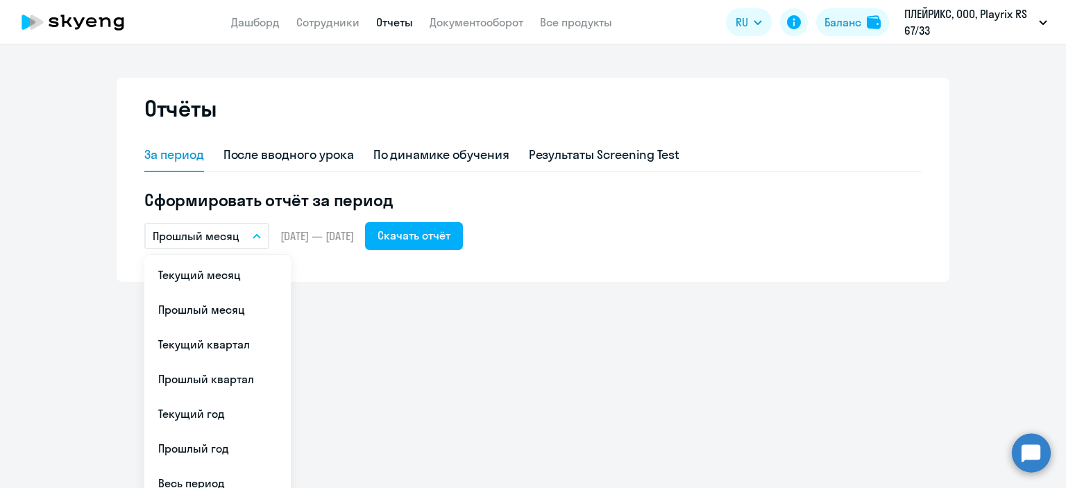
scroll to position [50, 0]
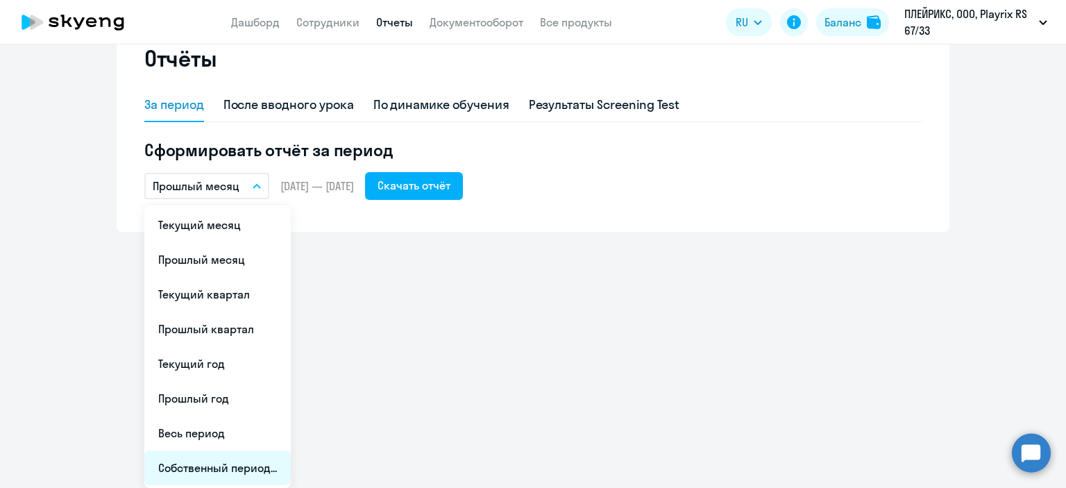
click at [249, 474] on li "Собственный период..." at bounding box center [217, 468] width 146 height 35
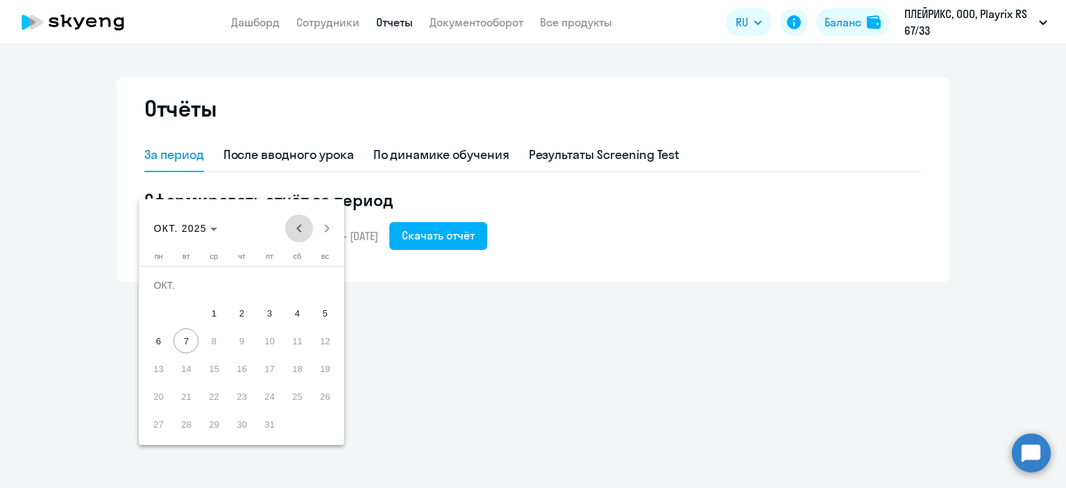
click at [297, 226] on span "Previous month" at bounding box center [299, 229] width 28 height 28
drag, startPoint x: 267, startPoint y: 286, endPoint x: 286, endPoint y: 334, distance: 51.7
click at [267, 287] on span "1" at bounding box center [269, 285] width 25 height 25
drag, startPoint x: 328, startPoint y: 403, endPoint x: 340, endPoint y: 393, distance: 15.8
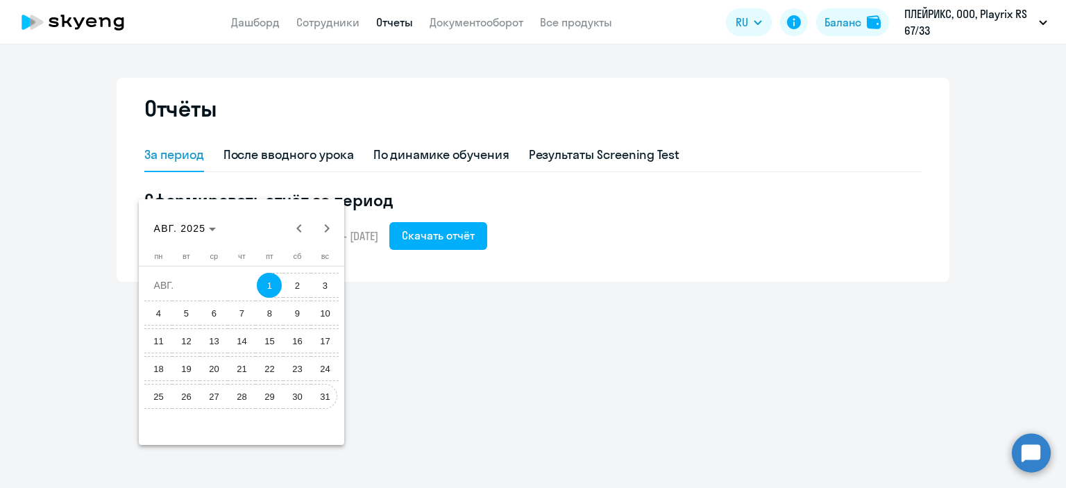
click at [330, 399] on span "31" at bounding box center [324, 396] width 25 height 25
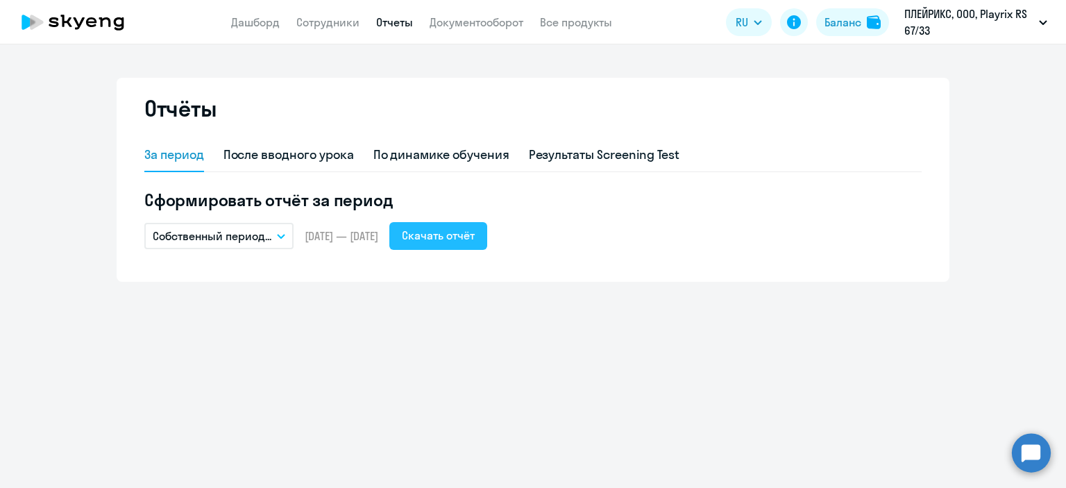
click at [475, 238] on div "Скачать отчёт" at bounding box center [438, 235] width 73 height 17
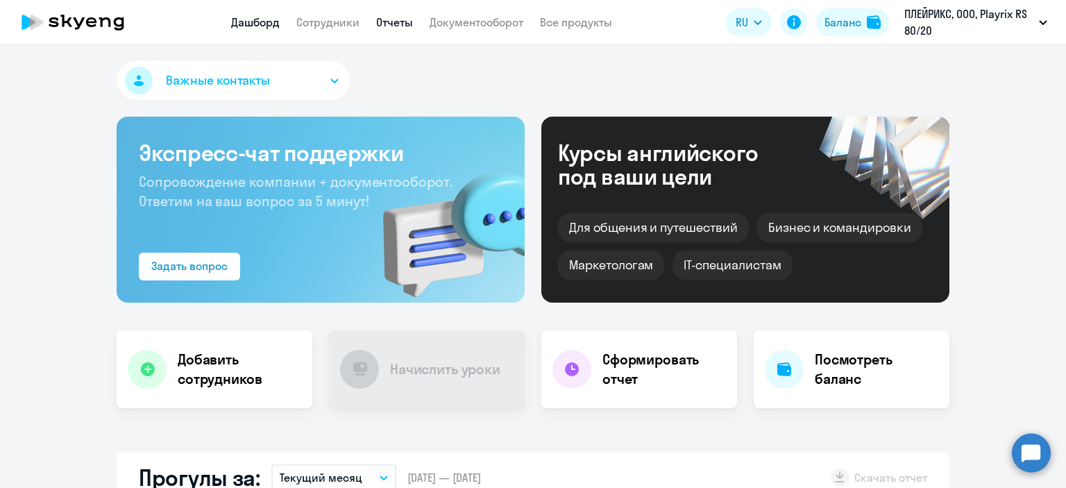
click at [387, 22] on link "Отчеты" at bounding box center [394, 22] width 37 height 14
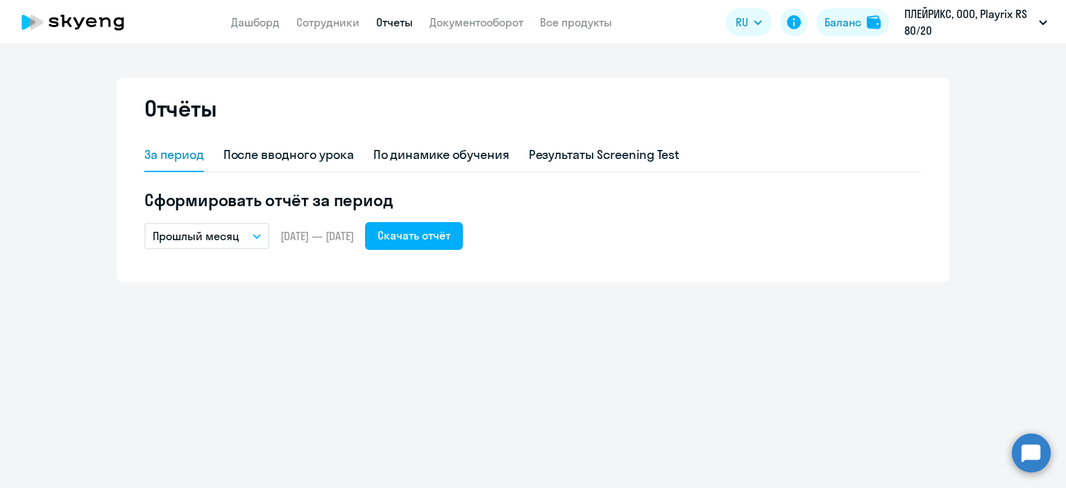
click at [254, 238] on icon "button" at bounding box center [257, 236] width 8 height 5
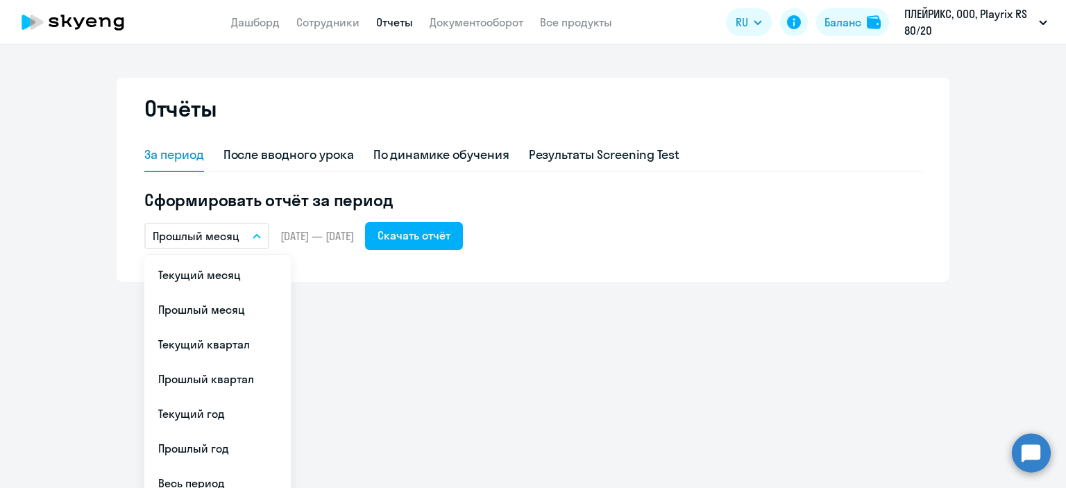
scroll to position [50, 0]
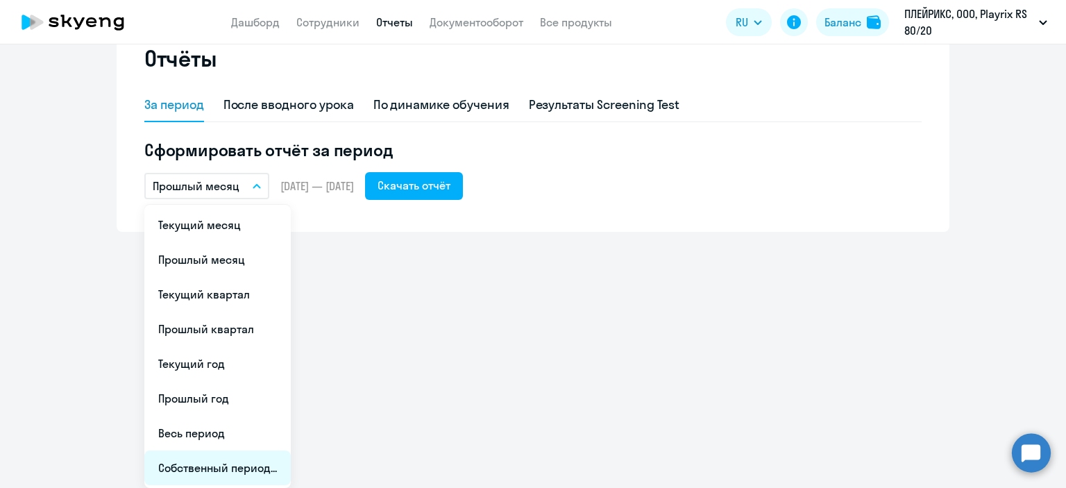
click at [178, 466] on li "Собственный период..." at bounding box center [217, 468] width 146 height 35
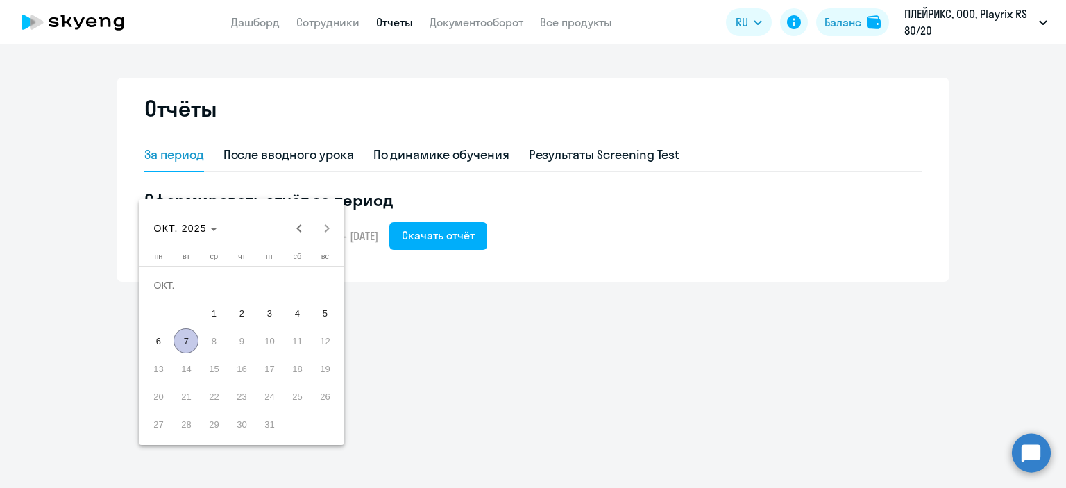
scroll to position [0, 0]
click at [292, 230] on span "Previous month" at bounding box center [299, 229] width 28 height 28
click at [263, 285] on span "1" at bounding box center [269, 285] width 25 height 25
click at [321, 402] on span "31" at bounding box center [324, 396] width 25 height 25
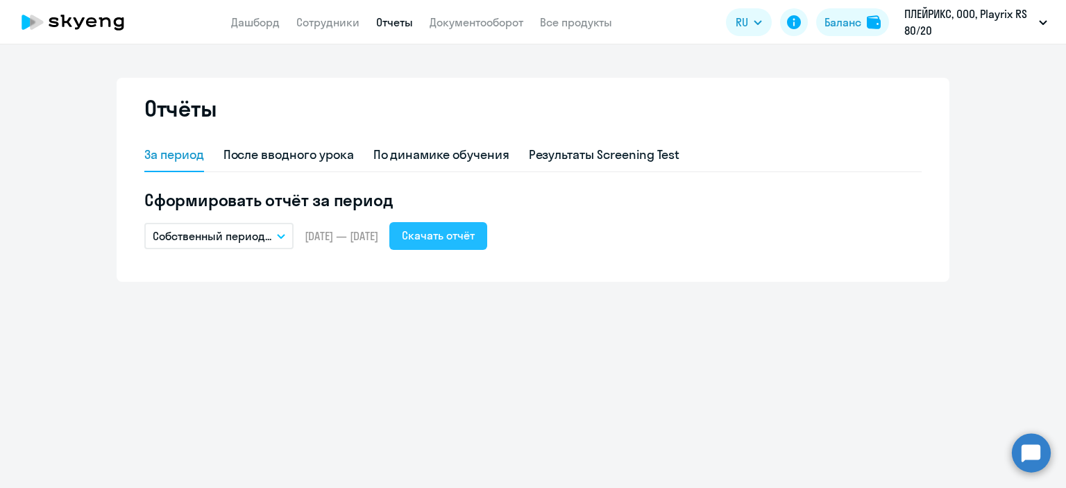
click at [475, 241] on div "Скачать отчёт" at bounding box center [438, 235] width 73 height 17
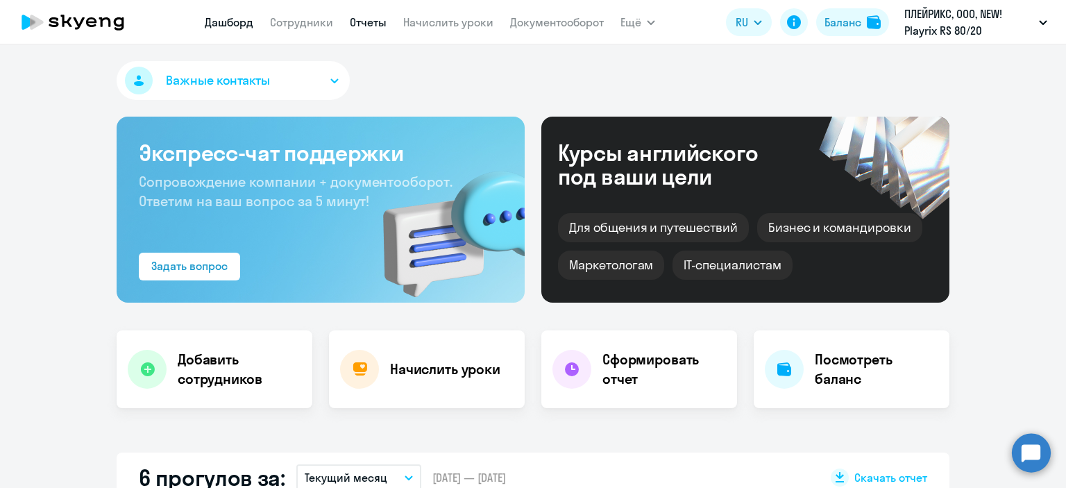
select select "30"
click at [371, 19] on link "Отчеты" at bounding box center [368, 22] width 37 height 14
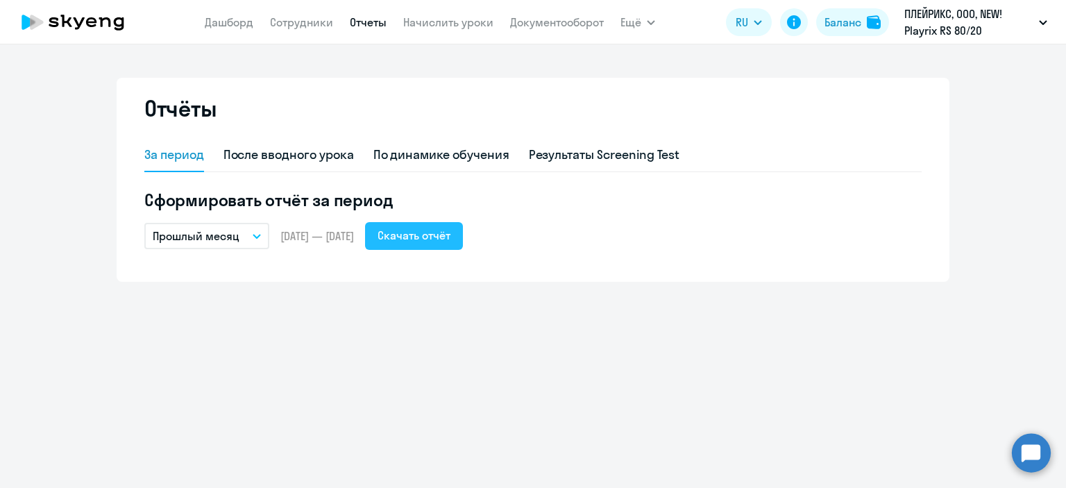
click at [436, 235] on div "Скачать отчёт" at bounding box center [414, 235] width 73 height 17
click at [451, 242] on div "Скачать отчёт" at bounding box center [414, 235] width 73 height 17
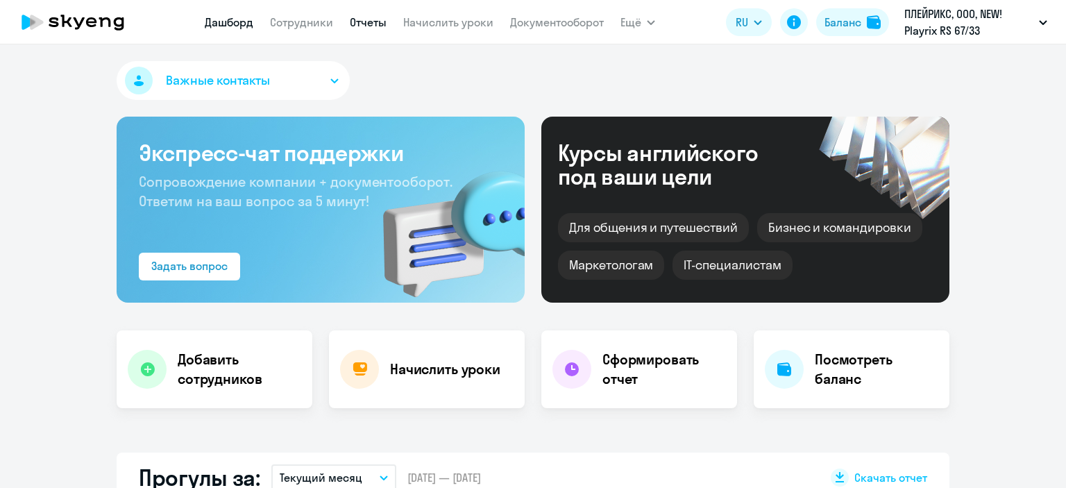
select select "30"
drag, startPoint x: 369, startPoint y: 27, endPoint x: 362, endPoint y: 44, distance: 18.7
click at [369, 26] on link "Отчеты" at bounding box center [368, 22] width 37 height 14
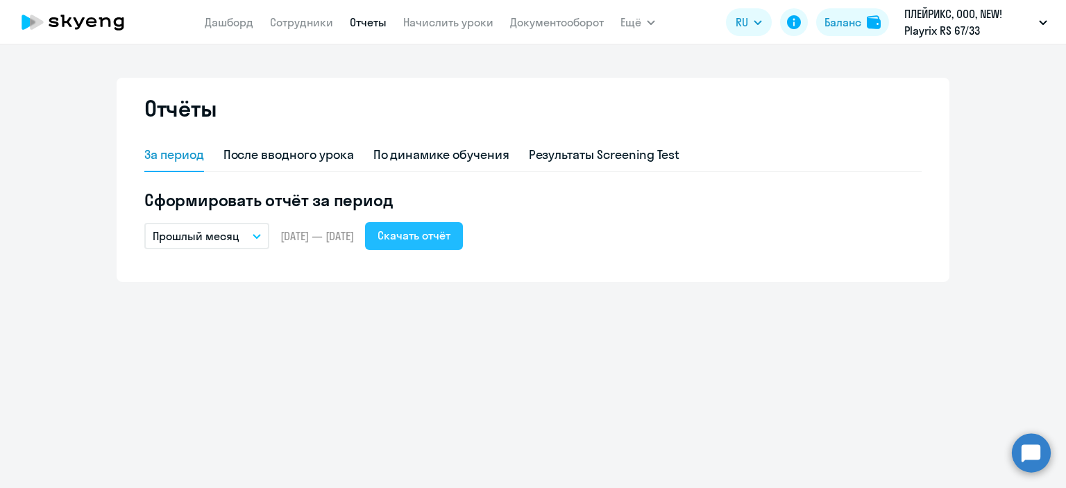
click at [435, 237] on div "Скачать отчёт" at bounding box center [414, 235] width 73 height 17
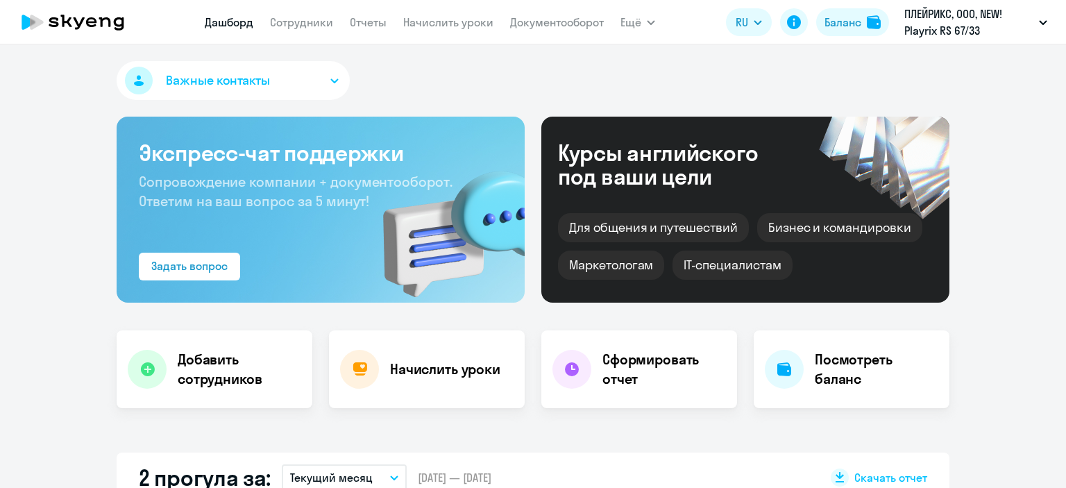
select select "30"
click at [376, 24] on link "Отчеты" at bounding box center [368, 22] width 37 height 14
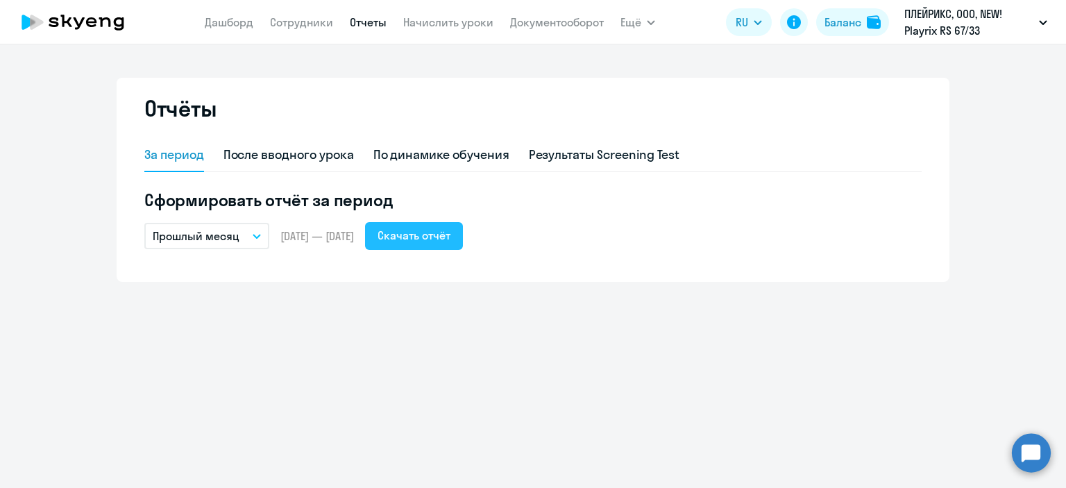
click at [421, 238] on div "Скачать отчёт" at bounding box center [414, 235] width 73 height 17
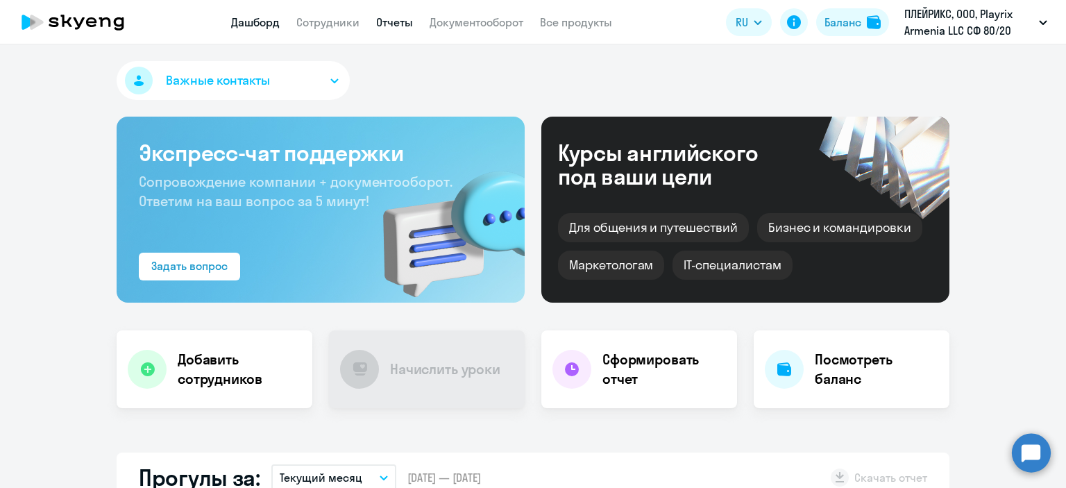
click at [388, 22] on link "Отчеты" at bounding box center [394, 22] width 37 height 14
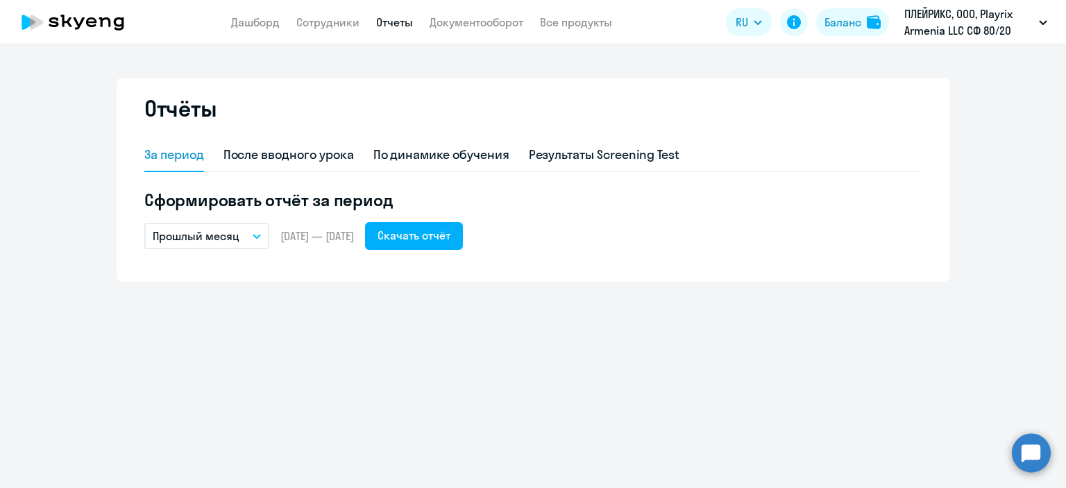
click at [255, 235] on icon "button" at bounding box center [257, 236] width 8 height 5
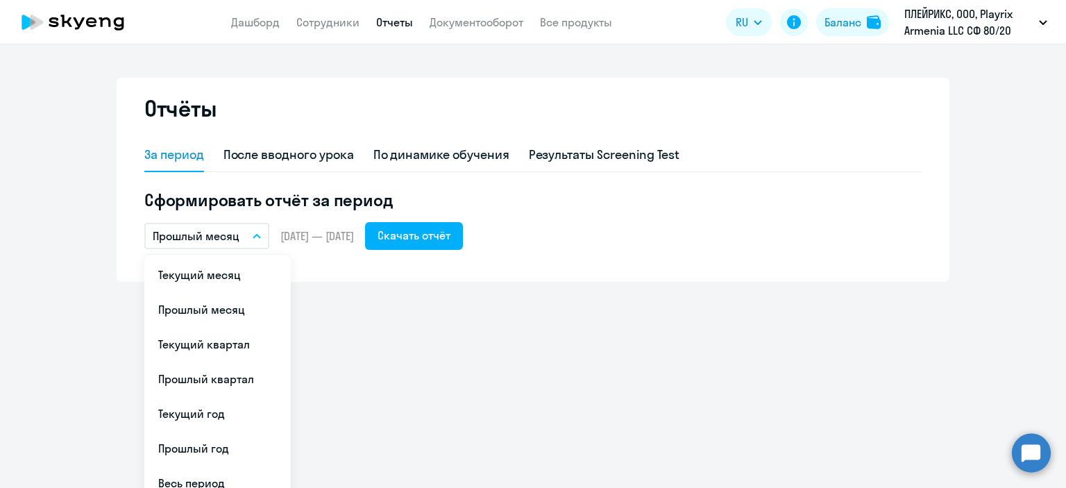
scroll to position [50, 0]
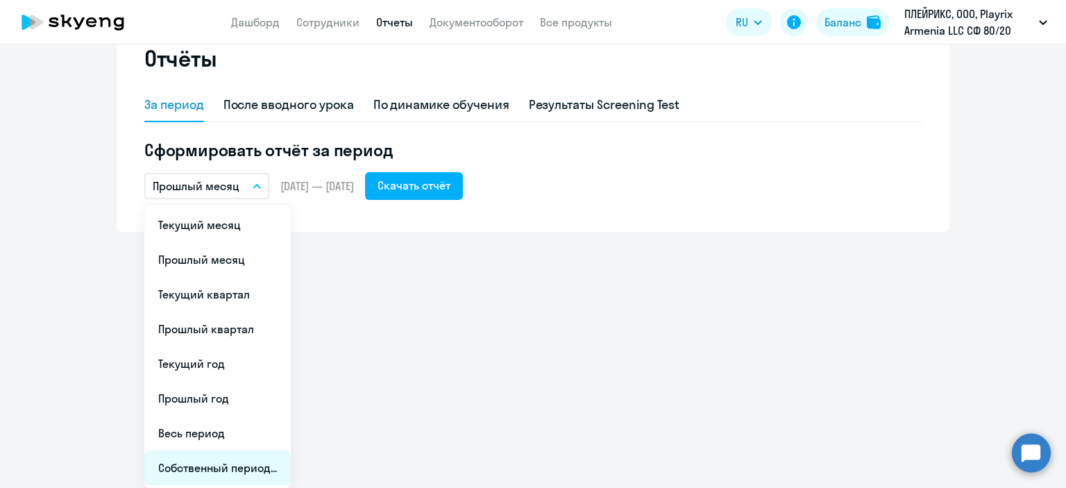
click at [260, 470] on li "Собственный период..." at bounding box center [217, 468] width 146 height 35
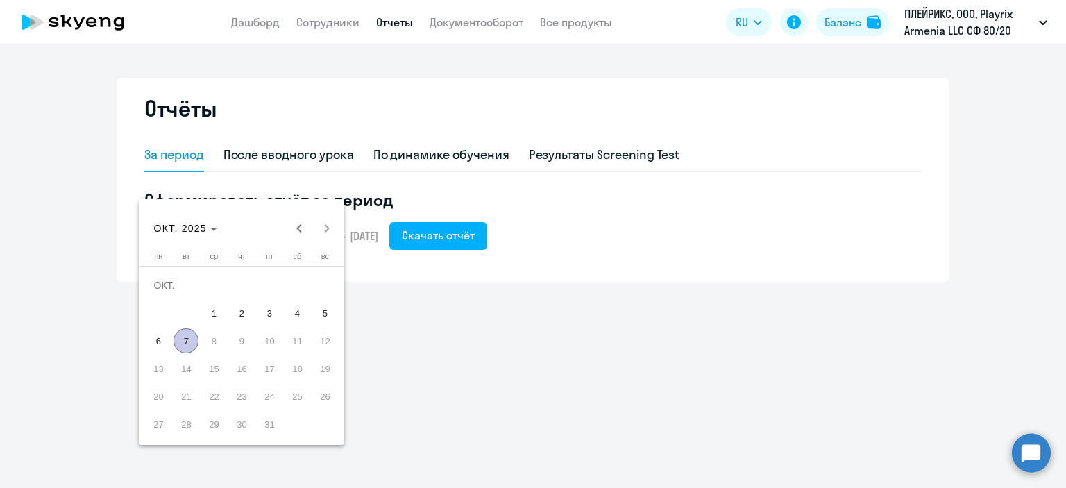
scroll to position [0, 0]
click at [294, 227] on span "Previous month" at bounding box center [299, 229] width 28 height 28
click at [274, 288] on span "1" at bounding box center [269, 285] width 25 height 25
click at [325, 398] on span "31" at bounding box center [324, 396] width 25 height 25
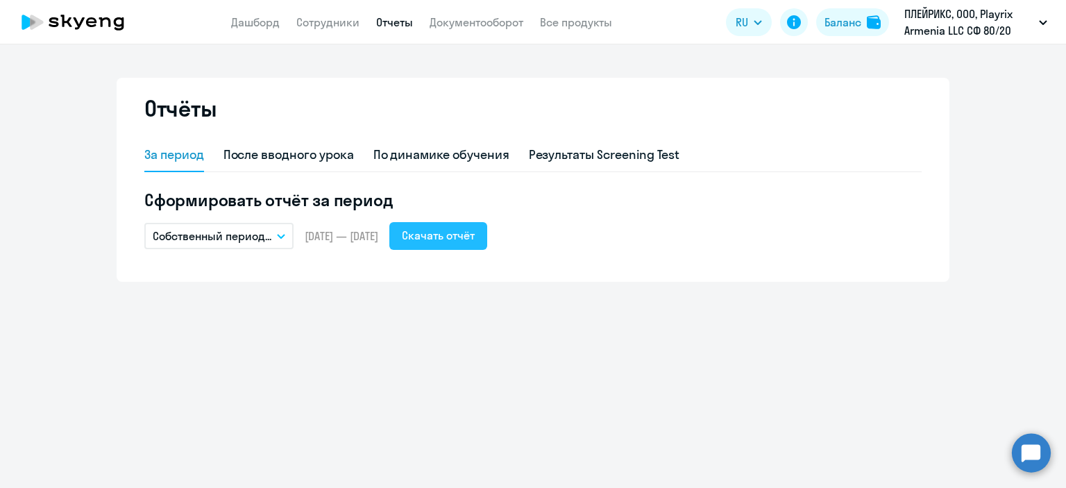
click at [475, 235] on div "Скачать отчёт" at bounding box center [438, 235] width 73 height 17
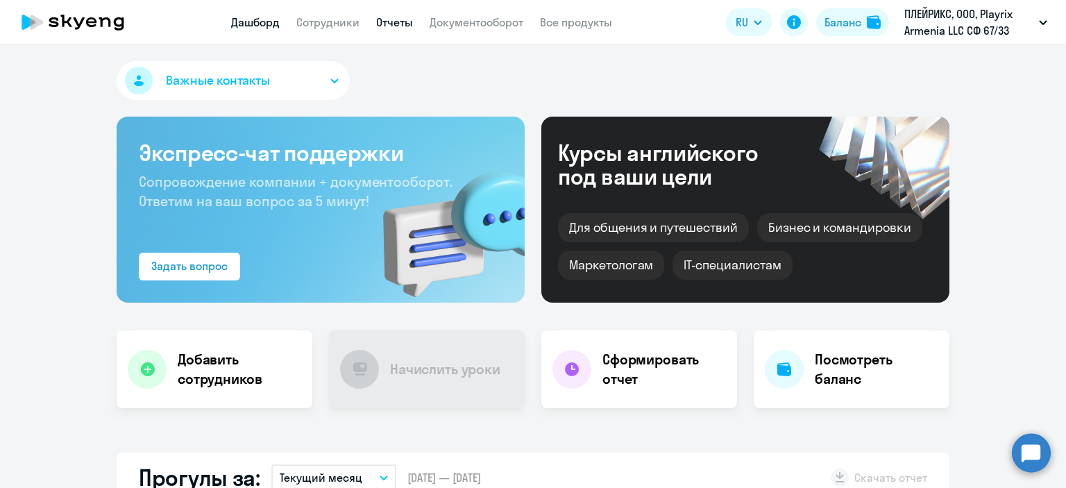
click at [399, 26] on link "Отчеты" at bounding box center [394, 22] width 37 height 14
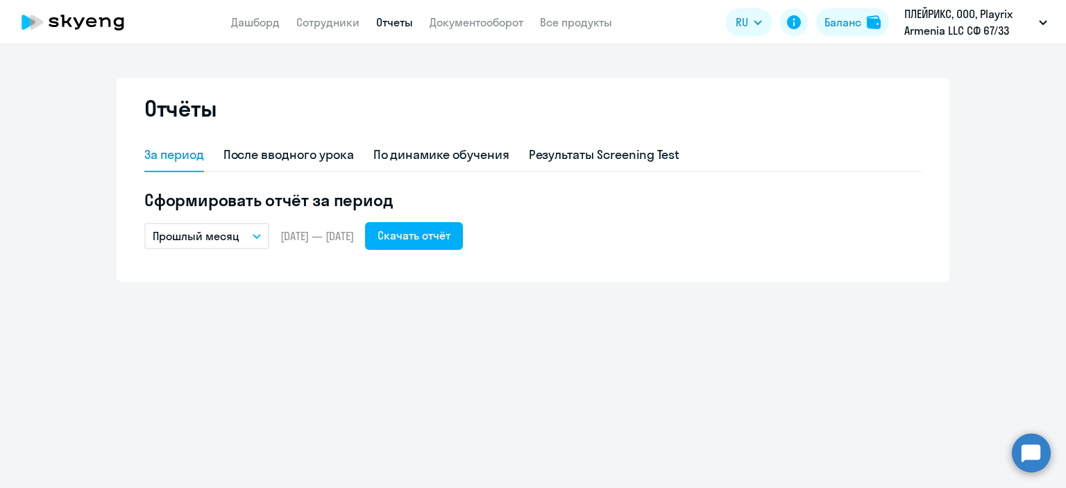
click at [265, 237] on button "Прошлый месяц" at bounding box center [206, 236] width 125 height 26
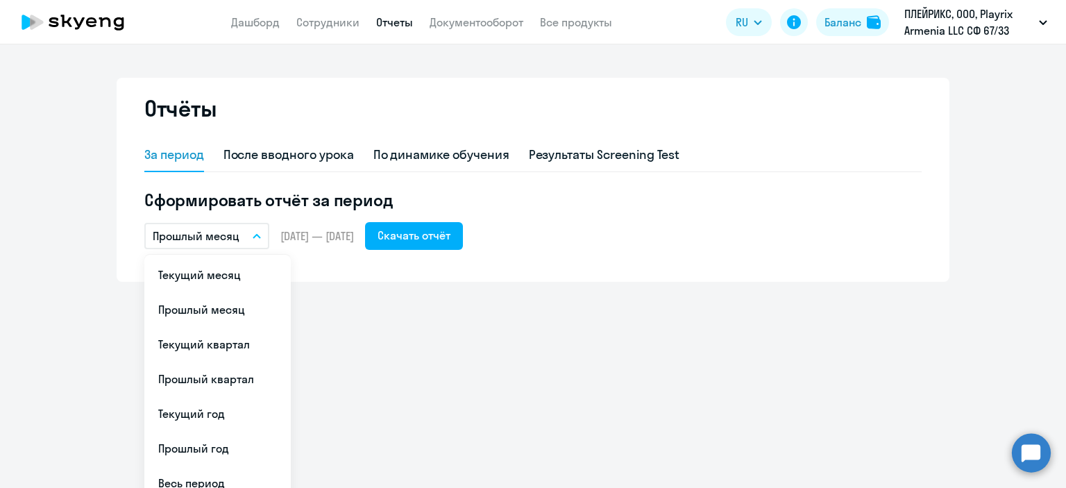
scroll to position [50, 0]
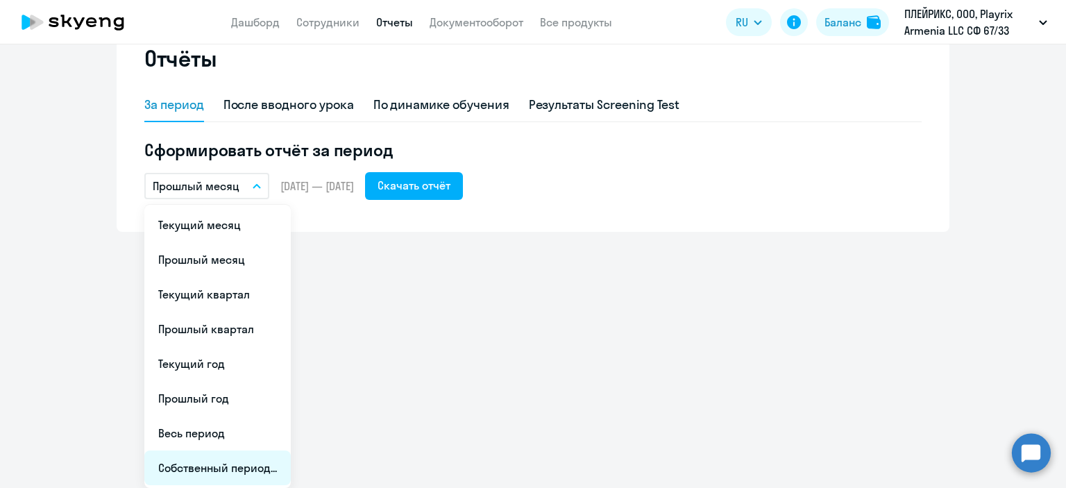
click at [227, 467] on li "Собственный период..." at bounding box center [217, 468] width 146 height 35
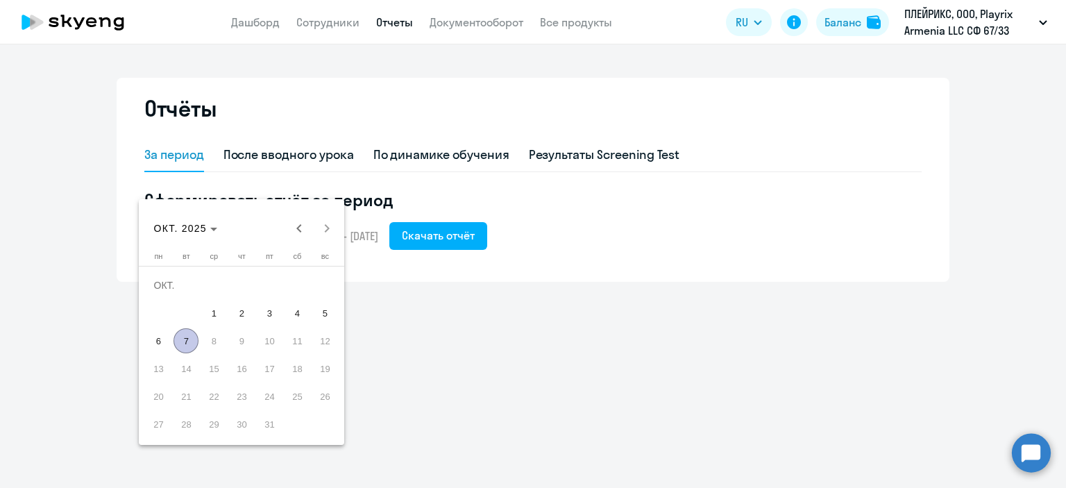
scroll to position [0, 0]
click at [293, 230] on span "Previous month" at bounding box center [299, 229] width 28 height 28
drag, startPoint x: 267, startPoint y: 287, endPoint x: 272, endPoint y: 308, distance: 21.6
click at [267, 289] on span "1" at bounding box center [269, 285] width 25 height 25
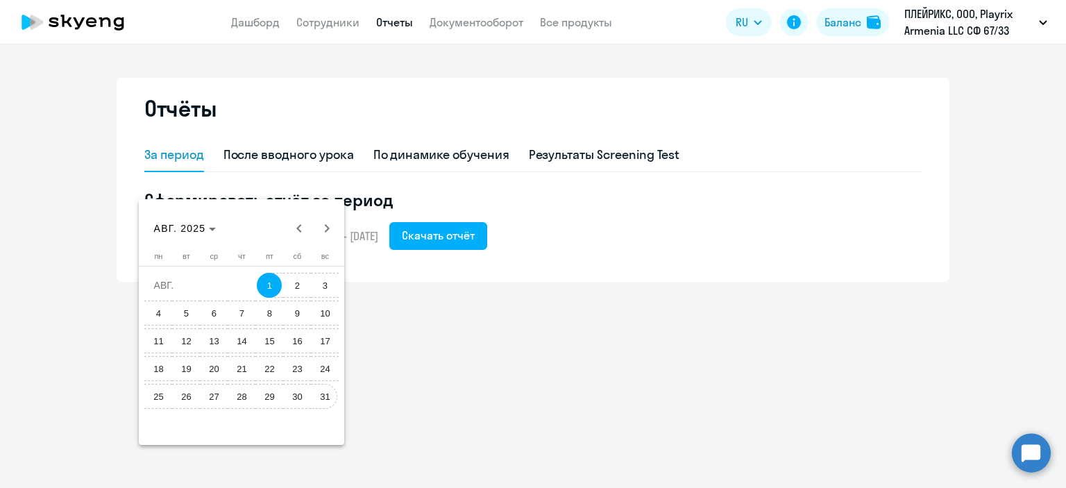
drag, startPoint x: 323, startPoint y: 402, endPoint x: 348, endPoint y: 376, distance: 36.3
click at [322, 400] on span "31" at bounding box center [324, 396] width 25 height 25
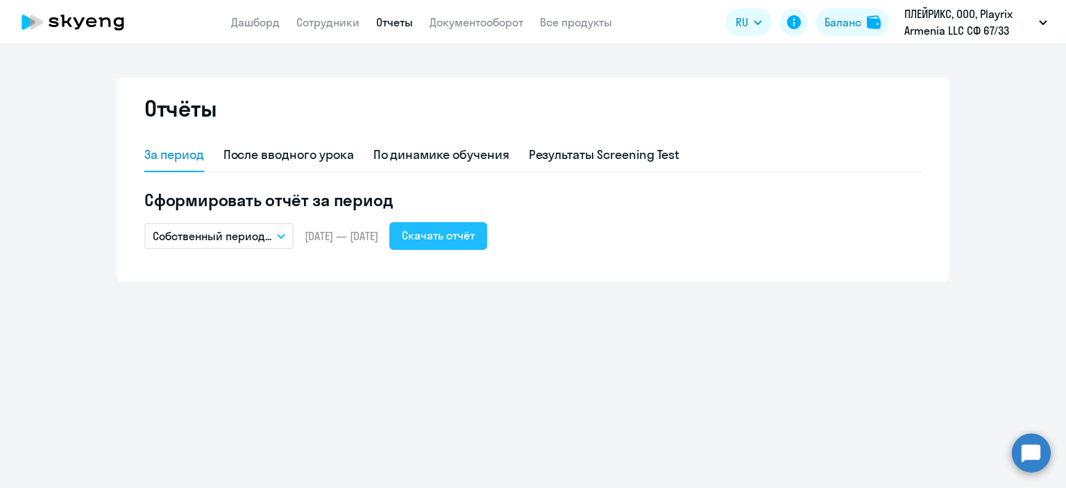
click at [471, 237] on div "Скачать отчёт" at bounding box center [438, 235] width 73 height 17
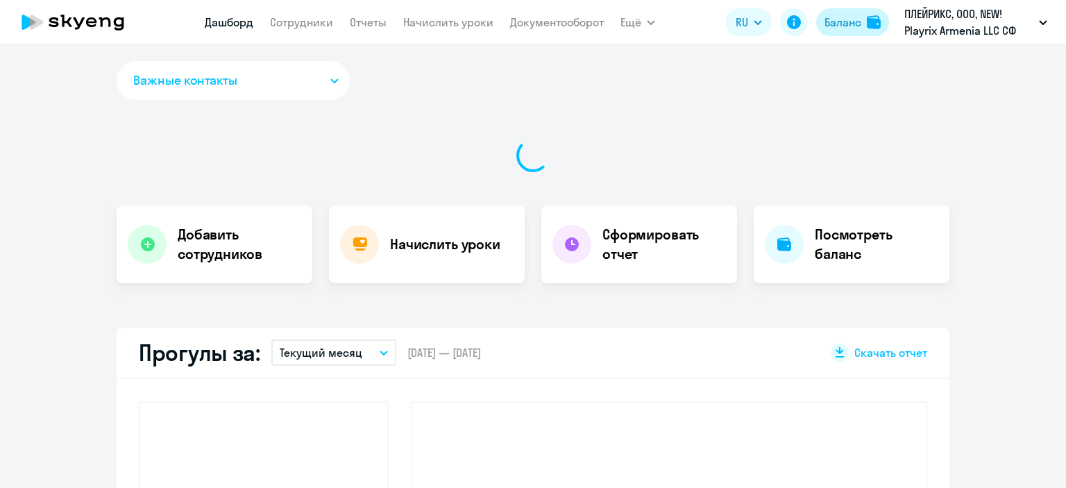
select select "30"
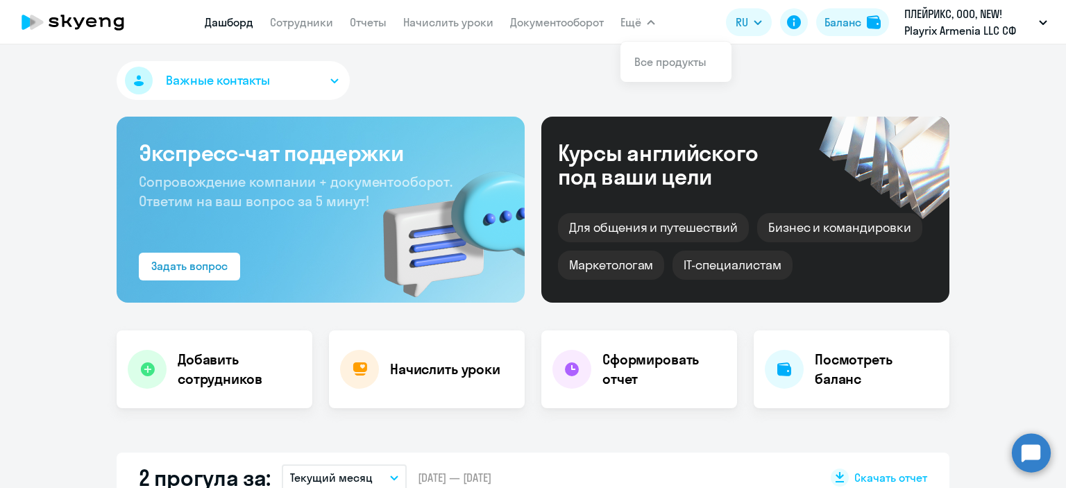
drag, startPoint x: 366, startPoint y: 22, endPoint x: 355, endPoint y: 55, distance: 34.9
click at [367, 22] on link "Отчеты" at bounding box center [368, 22] width 37 height 14
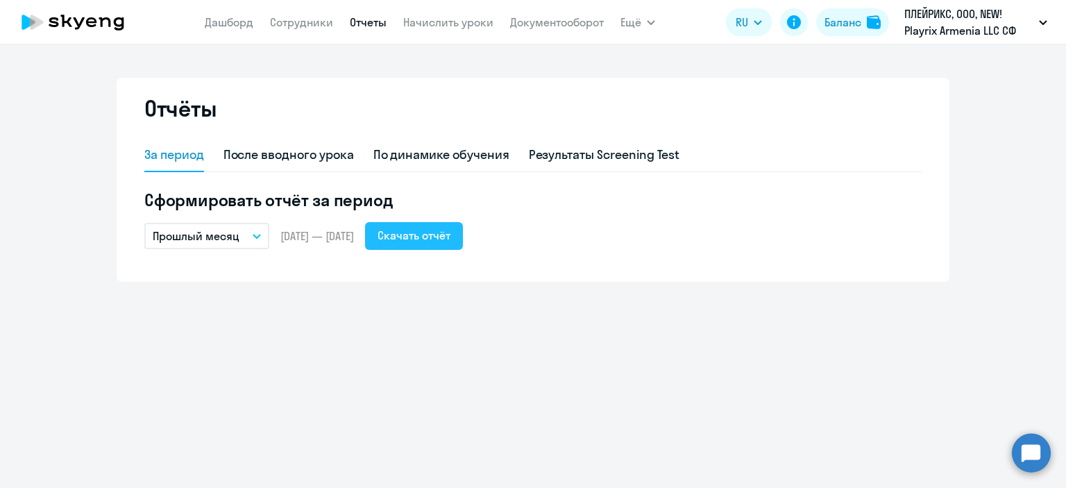
click at [448, 230] on div "Скачать отчёт" at bounding box center [414, 235] width 73 height 17
click at [451, 237] on div "Скачать отчёт" at bounding box center [414, 235] width 73 height 17
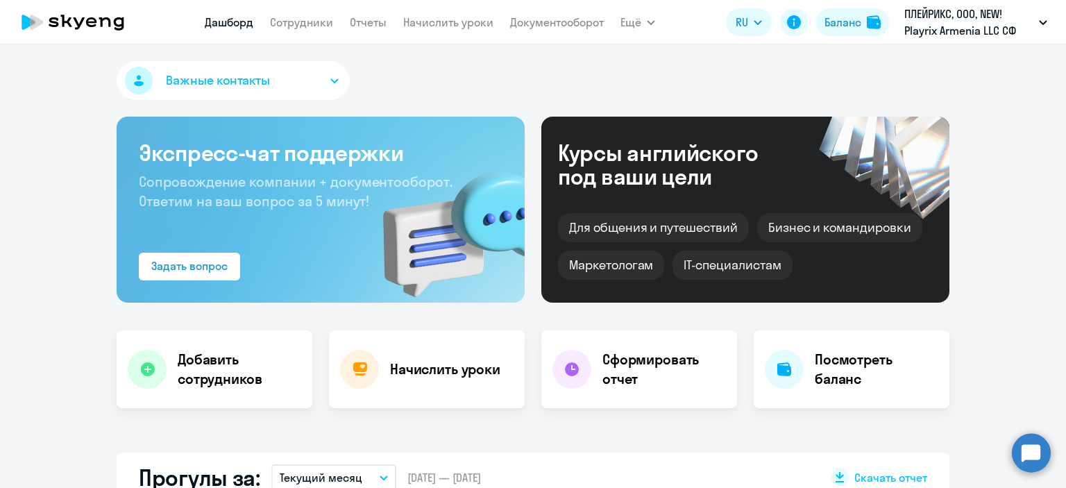
select select "30"
drag, startPoint x: 368, startPoint y: 24, endPoint x: 349, endPoint y: 46, distance: 29.1
click at [367, 24] on link "Отчеты" at bounding box center [368, 22] width 37 height 14
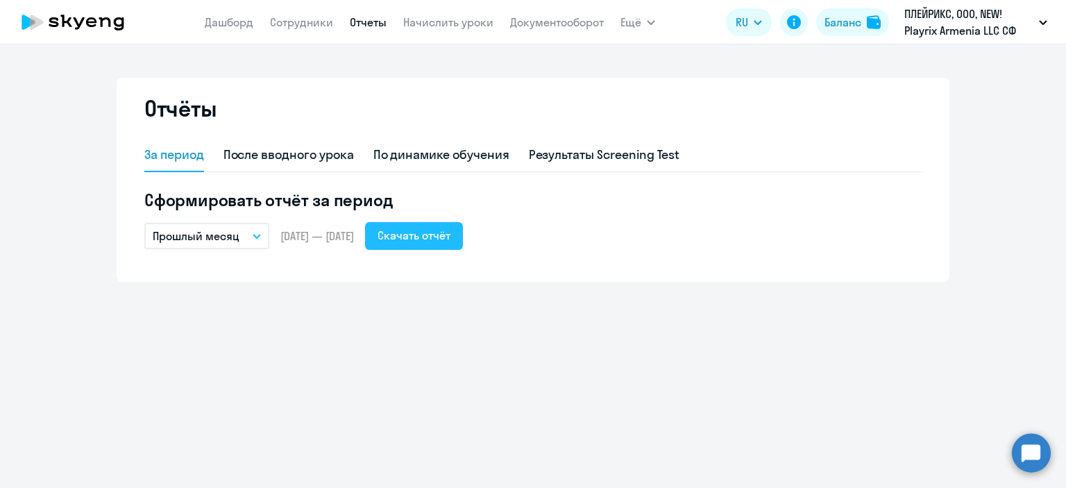
click at [451, 234] on div "Скачать отчёт" at bounding box center [414, 235] width 73 height 17
